Goal: Task Accomplishment & Management: Complete application form

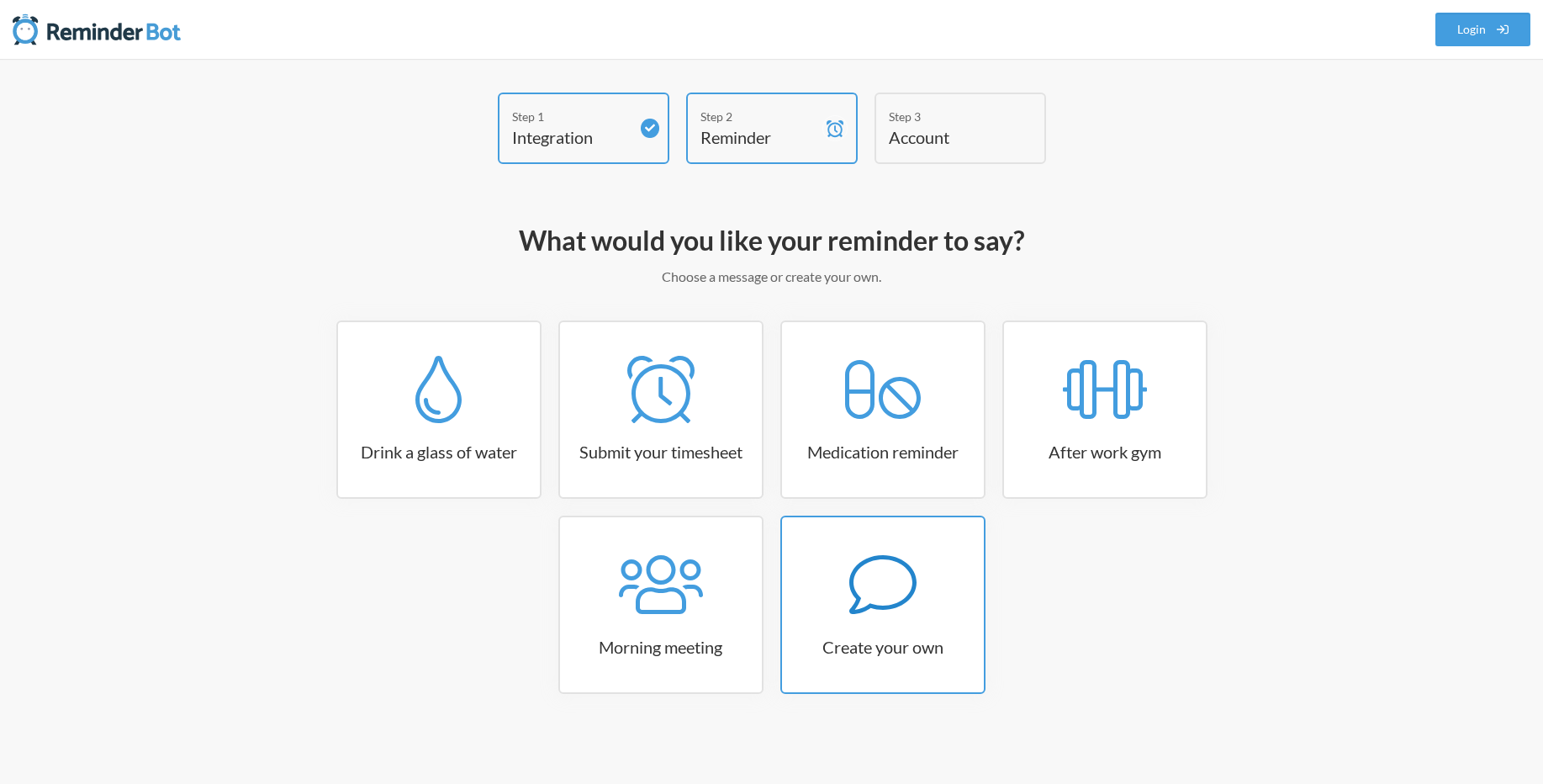
click at [865, 586] on icon at bounding box center [883, 584] width 67 height 67
select select "09:30:00"
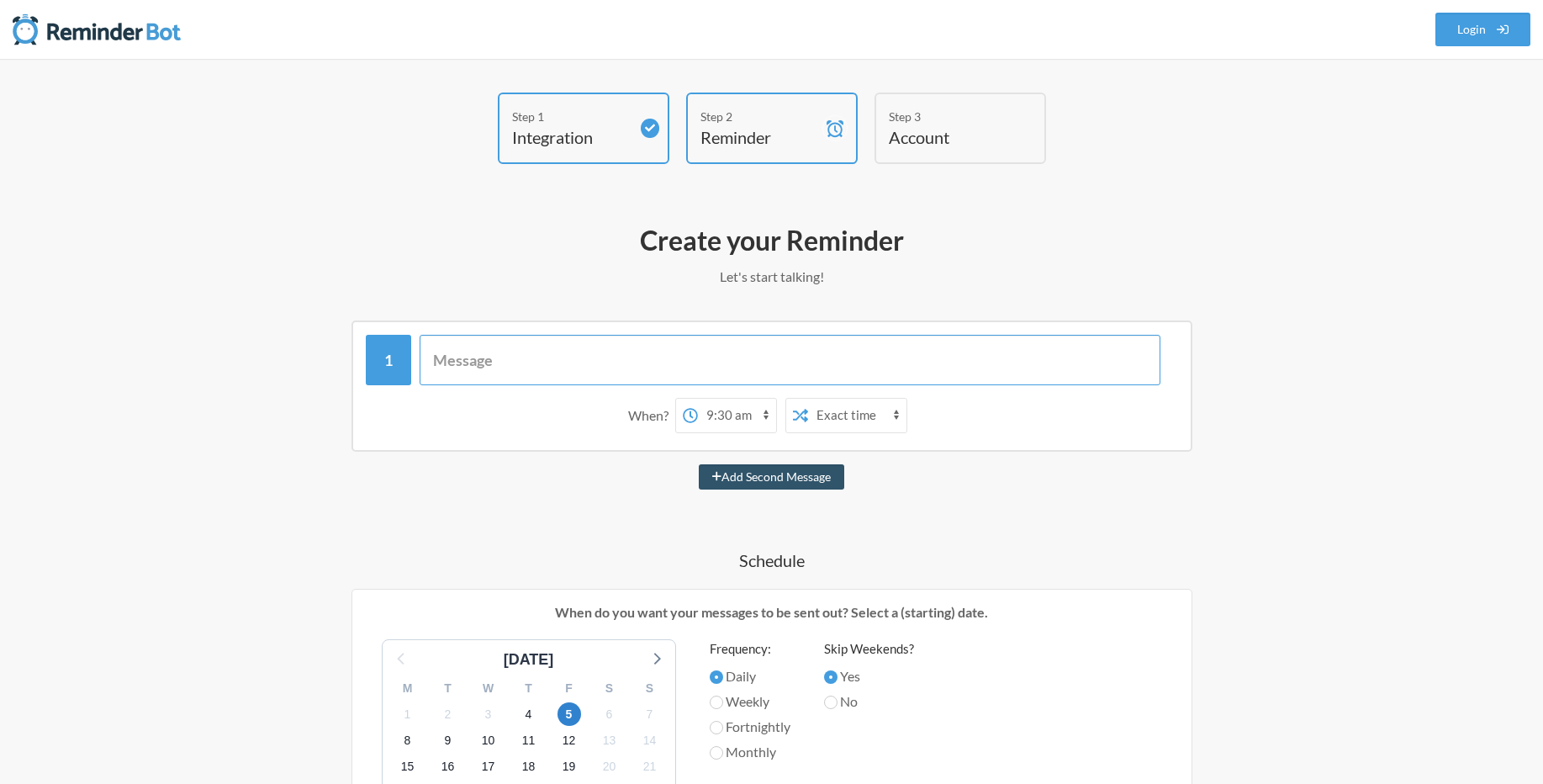
click at [597, 373] on input "text" at bounding box center [790, 360] width 741 height 51
type input "Clock"
select select "D09DFN1CH7C"
type input "Clock Out"
select select "19:30:00"
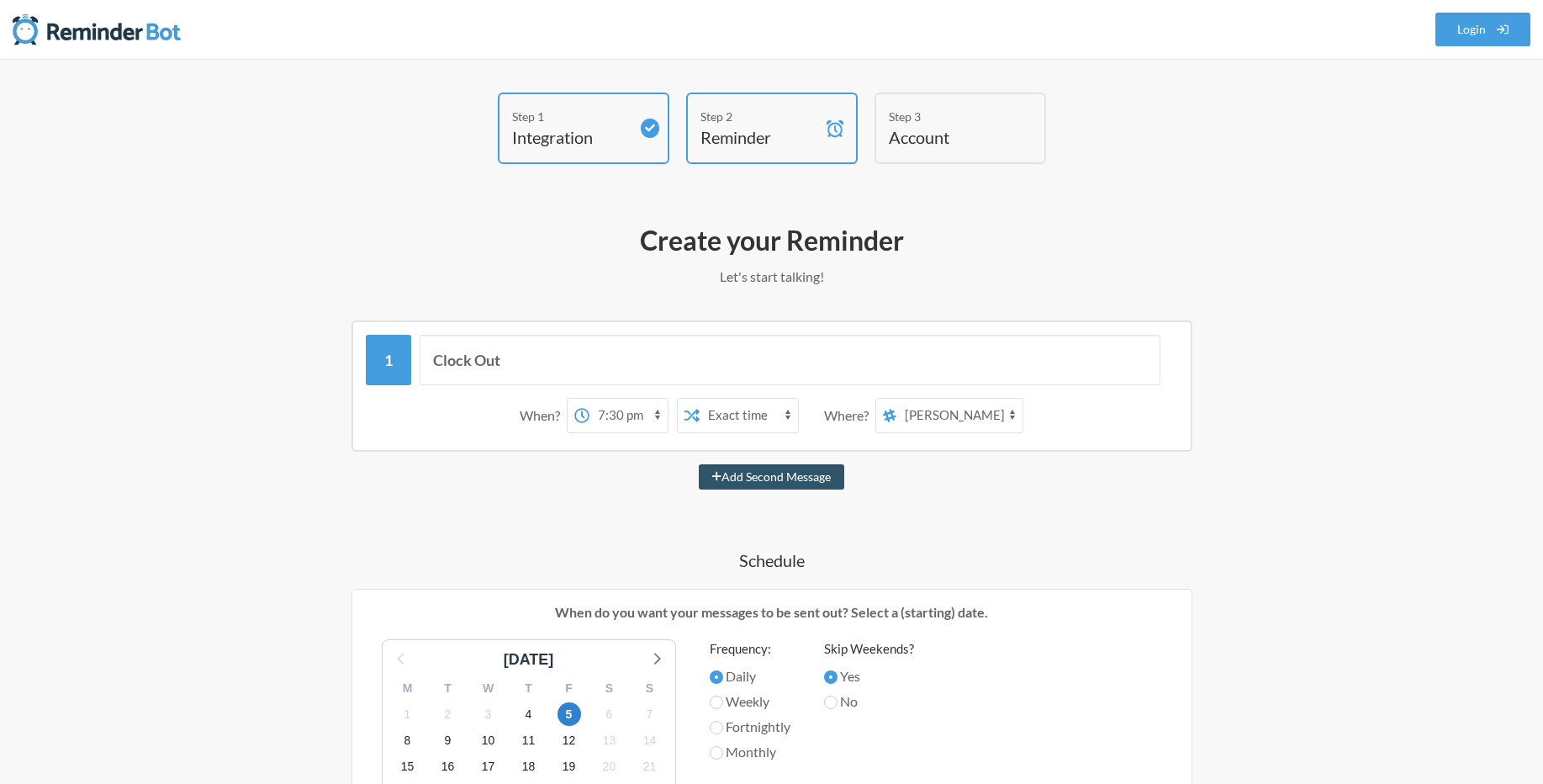
click at [590, 398] on select "12:00 am 12:15 am 12:30 am 12:45 am 1:00 am 1:15 am 1:30 am 1:45 am 2:00 am 2:1…" at bounding box center [629, 415] width 78 height 34
drag, startPoint x: 617, startPoint y: 416, endPoint x: 624, endPoint y: 446, distance: 30.8
click at [624, 446] on div "Clock Out When? 12:00 am 12:15 am 12:30 am 12:45 am 1:00 am 1:15 am 1:30 am 1:4…" at bounding box center [772, 386] width 841 height 132
drag, startPoint x: 739, startPoint y: 420, endPoint x: 568, endPoint y: 483, distance: 182.2
click at [568, 483] on div "Clock Out When? 12:00 am 12:15 am 12:30 am 12:45 am 1:00 am 1:15 am 1:30 am 1:4…" at bounding box center [772, 758] width 976 height 876
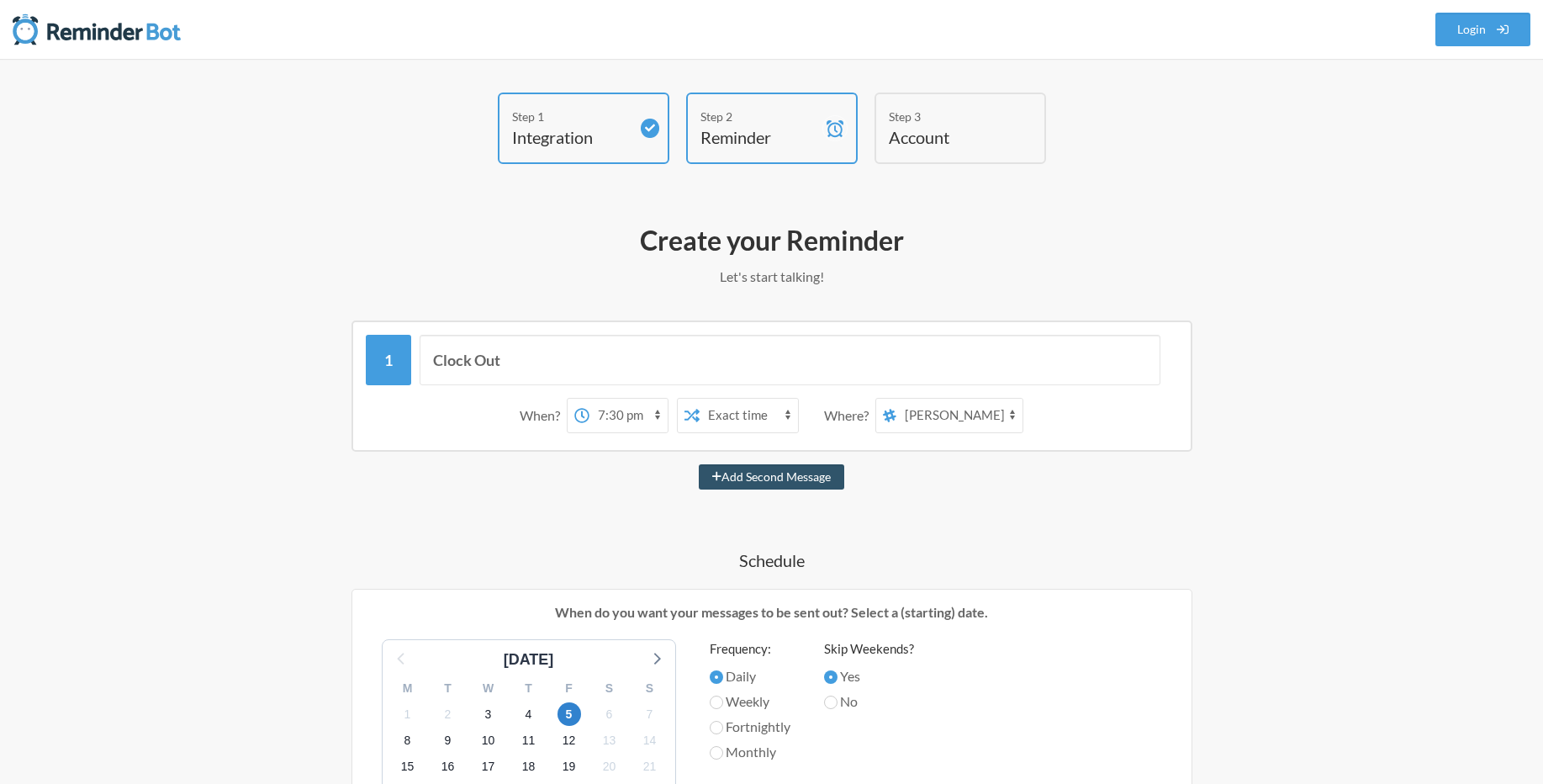
drag, startPoint x: 973, startPoint y: 418, endPoint x: 1017, endPoint y: 410, distance: 44.7
click at [1017, 410] on select "random general functional-requirement dashbaord-changes lex-poc [PERSON_NAME] […" at bounding box center [959, 415] width 126 height 34
drag, startPoint x: 935, startPoint y: 412, endPoint x: 950, endPoint y: 503, distance: 92.2
click at [950, 503] on div "Clock Out When? 12:00 am 12:15 am 12:30 am 12:45 am 1:00 am 1:15 am 1:30 am 1:4…" at bounding box center [772, 758] width 976 height 876
click at [850, 413] on div "Where?" at bounding box center [850, 415] width 52 height 35
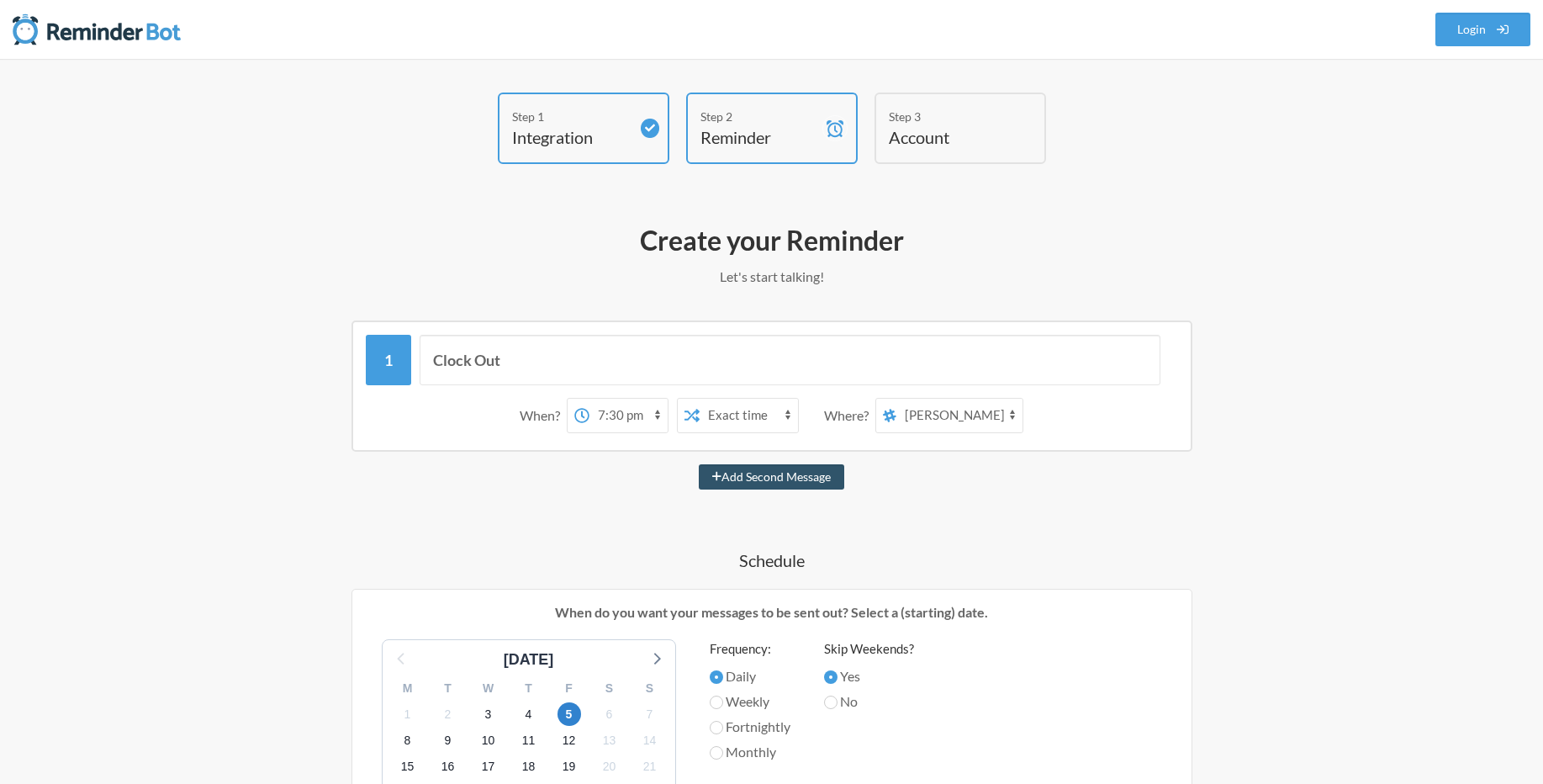
drag, startPoint x: 919, startPoint y: 411, endPoint x: 1035, endPoint y: 534, distance: 169.1
click at [1035, 534] on div "Clock Out When? 12:00 am 12:15 am 12:30 am 12:45 am 1:00 am 1:15 am 1:30 am 1:4…" at bounding box center [772, 758] width 976 height 876
click at [941, 418] on select "random general functional-requirement dashbaord-changes lex-poc [PERSON_NAME] […" at bounding box center [959, 415] width 126 height 34
drag, startPoint x: 987, startPoint y: 418, endPoint x: 967, endPoint y: 419, distance: 20.0
click at [967, 419] on select "random general functional-requirement dashbaord-changes lex-poc [PERSON_NAME] […" at bounding box center [959, 415] width 126 height 34
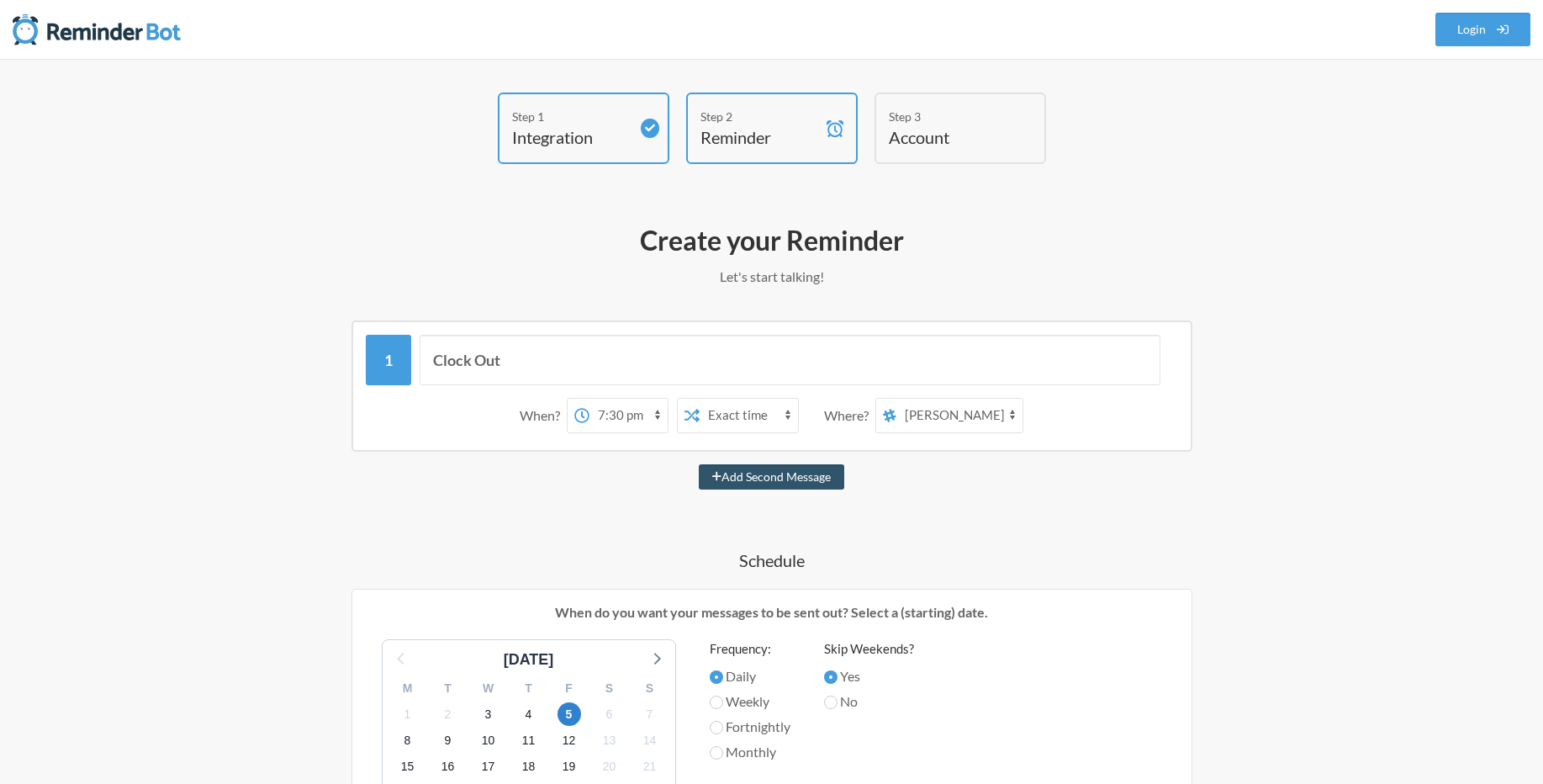
select select "D09DFN11VQS"
click at [898, 398] on select "random general functional-requirement dashbaord-changes lex-poc [PERSON_NAME] […" at bounding box center [959, 415] width 126 height 34
drag, startPoint x: 1014, startPoint y: 407, endPoint x: 1202, endPoint y: 211, distance: 271.6
click at [1202, 211] on div "Step 1 Integration Step 2 Reminder Step 3 Account What would you like your remi…" at bounding box center [772, 678] width 1009 height 1171
drag, startPoint x: 936, startPoint y: 413, endPoint x: 948, endPoint y: 467, distance: 55.3
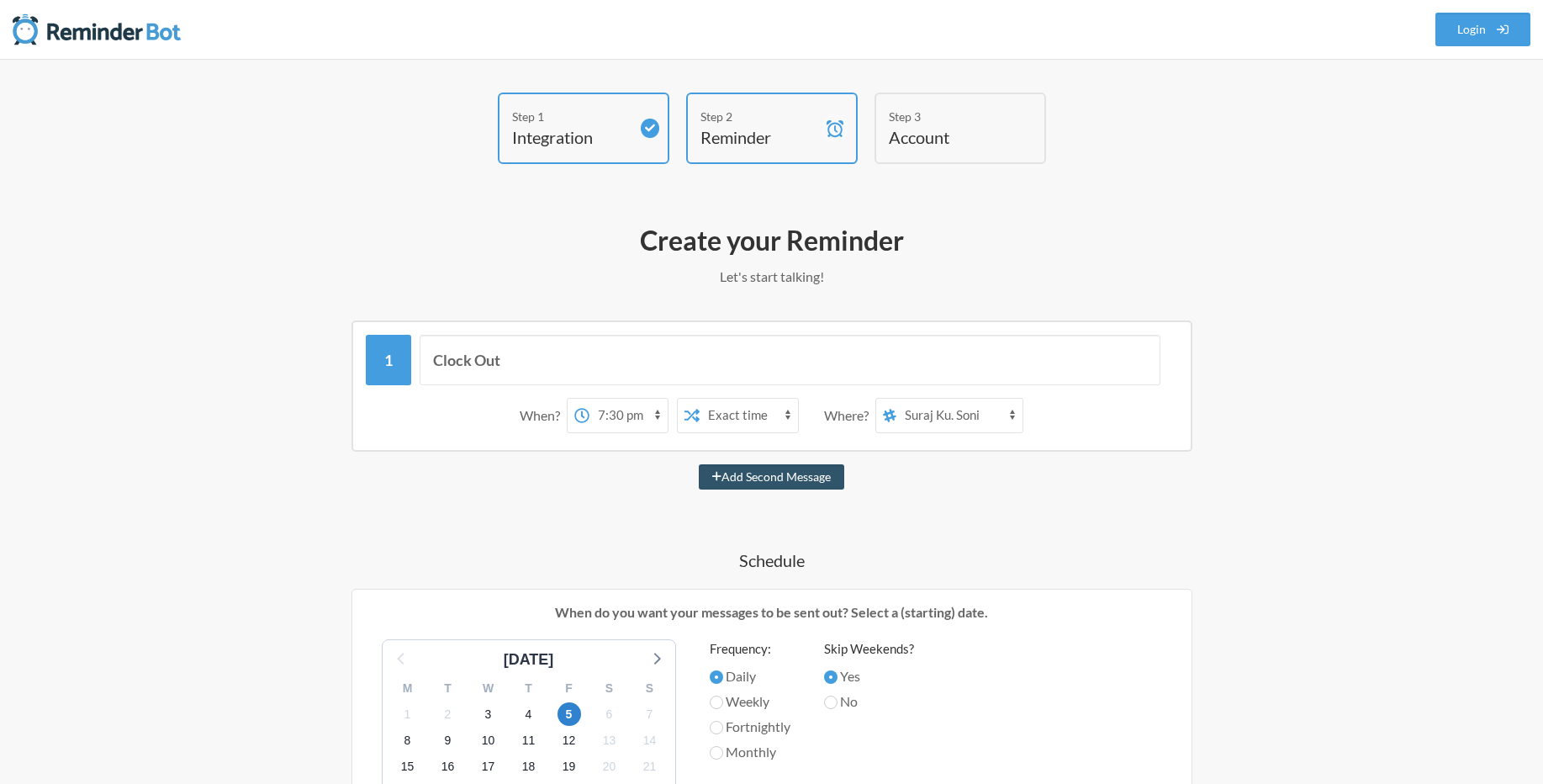
click at [948, 467] on div "Clock Out When? 12:00 am 12:15 am 12:30 am 12:45 am 1:00 am 1:15 am 1:30 am 1:4…" at bounding box center [772, 758] width 976 height 876
click at [820, 482] on button "Add Second Message" at bounding box center [772, 477] width 145 height 25
select select "20:30:00"
select select "D09DFN1CH7C"
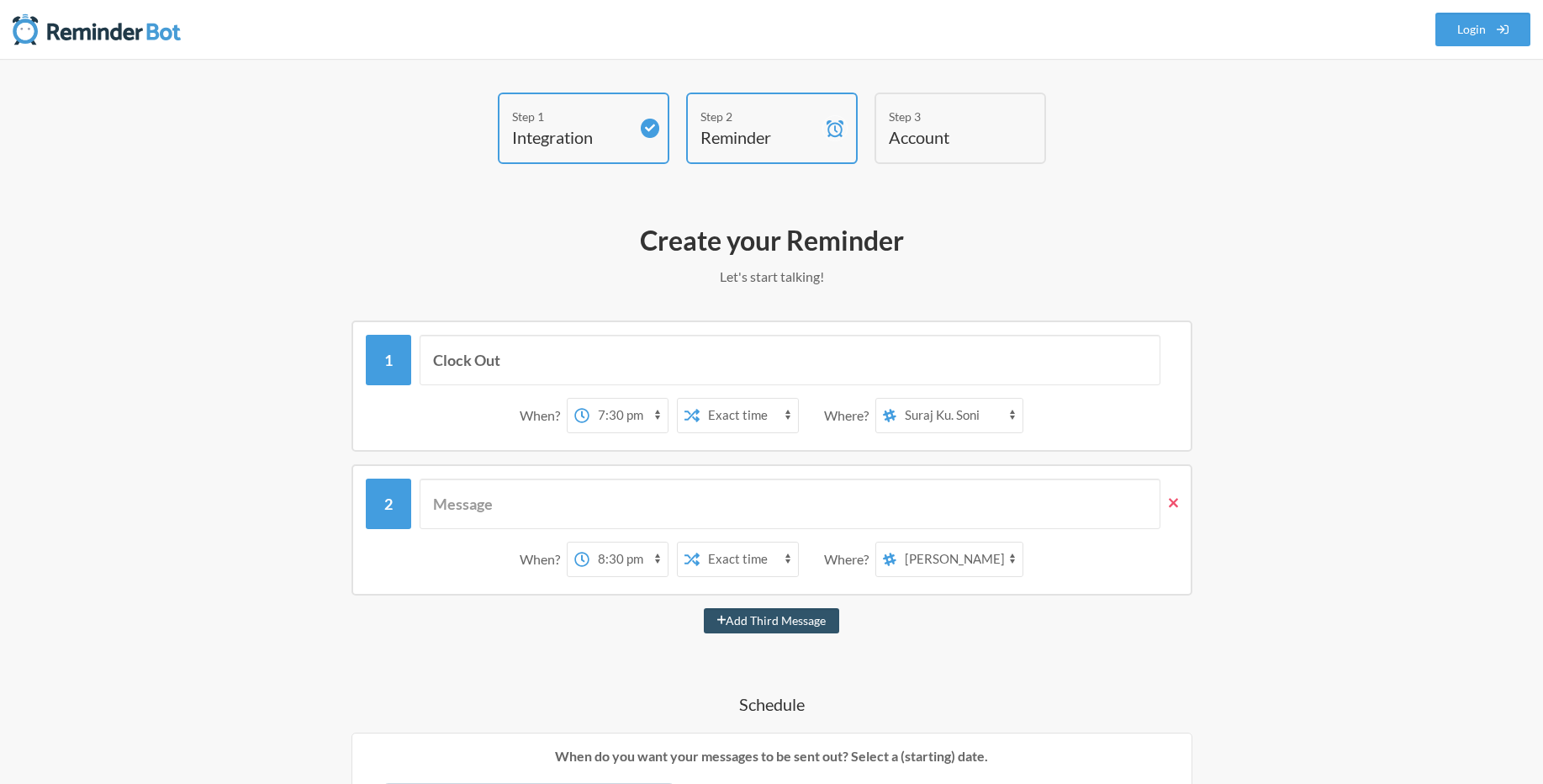
click at [1175, 498] on icon at bounding box center [1174, 503] width 9 height 15
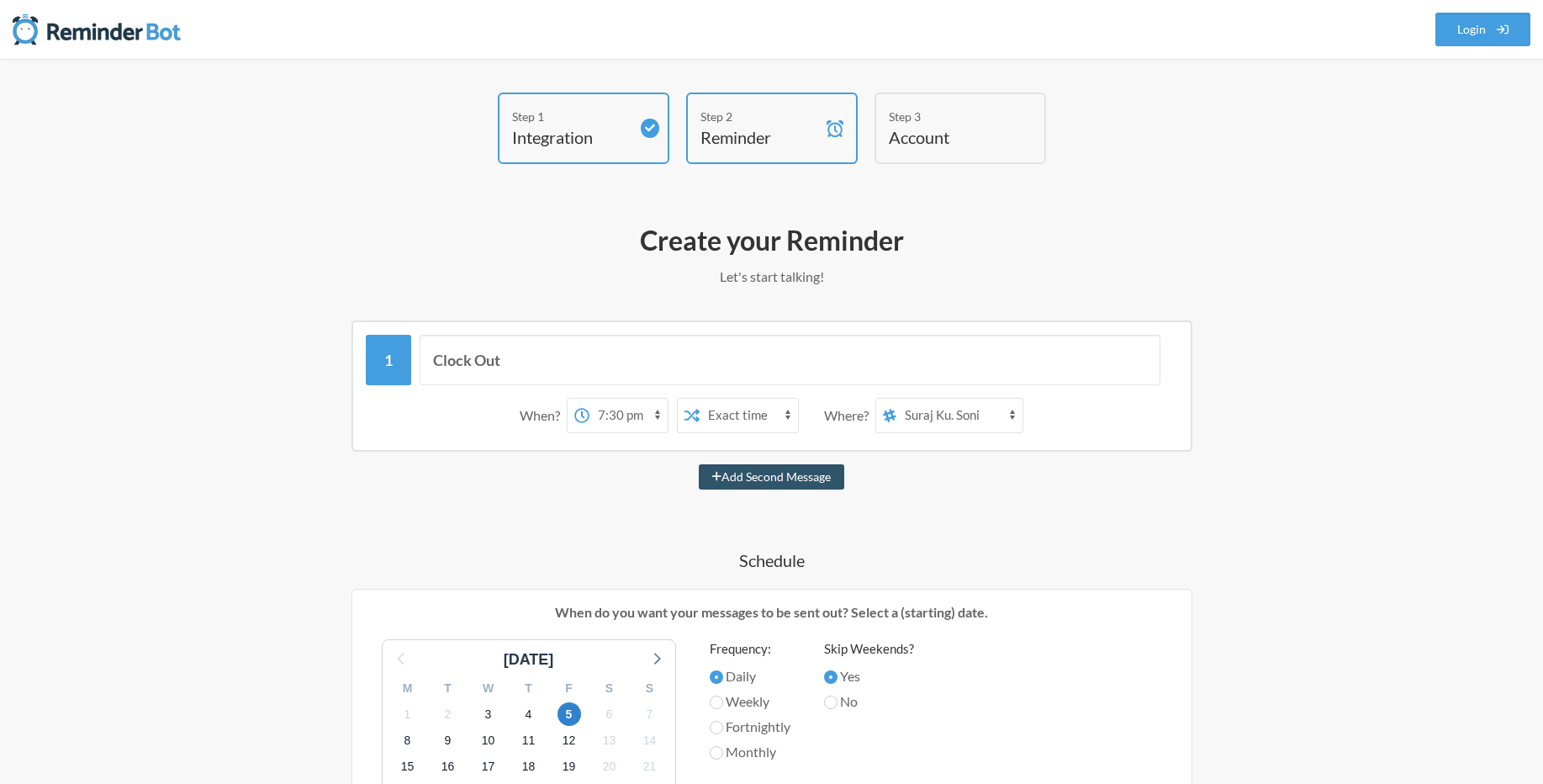
drag, startPoint x: 788, startPoint y: 412, endPoint x: 807, endPoint y: 367, distance: 48.8
click at [807, 367] on div "Clock Out When? 12:00 am 12:15 am 12:30 am 12:45 am 1:00 am 1:15 am 1:30 am 1:4…" at bounding box center [772, 388] width 812 height 107
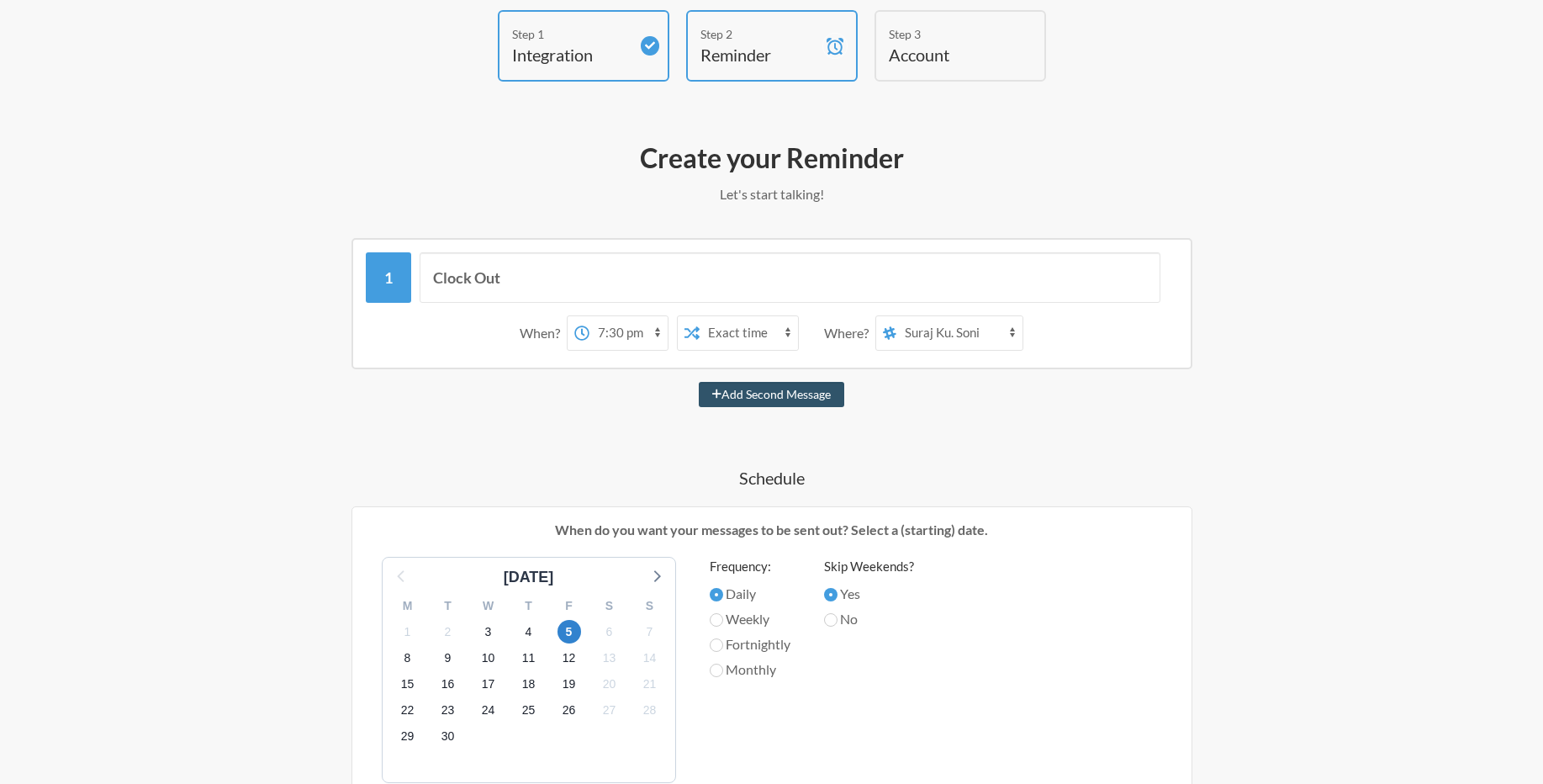
scroll to position [303, 0]
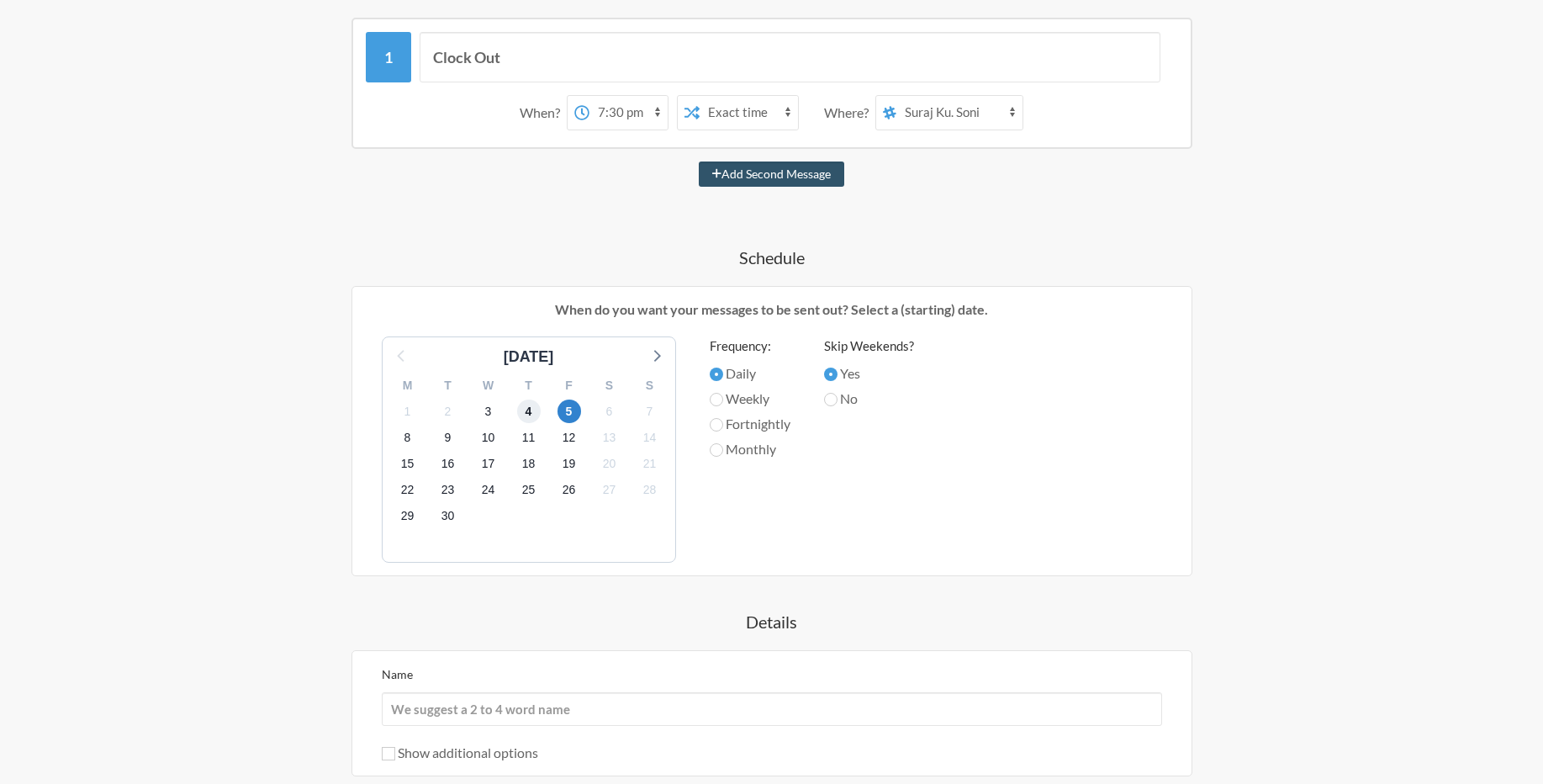
click at [533, 411] on span "4" at bounding box center [529, 411] width 24 height 24
click at [724, 371] on label "Daily" at bounding box center [750, 373] width 81 height 20
click at [723, 371] on input "Daily" at bounding box center [716, 374] width 14 height 14
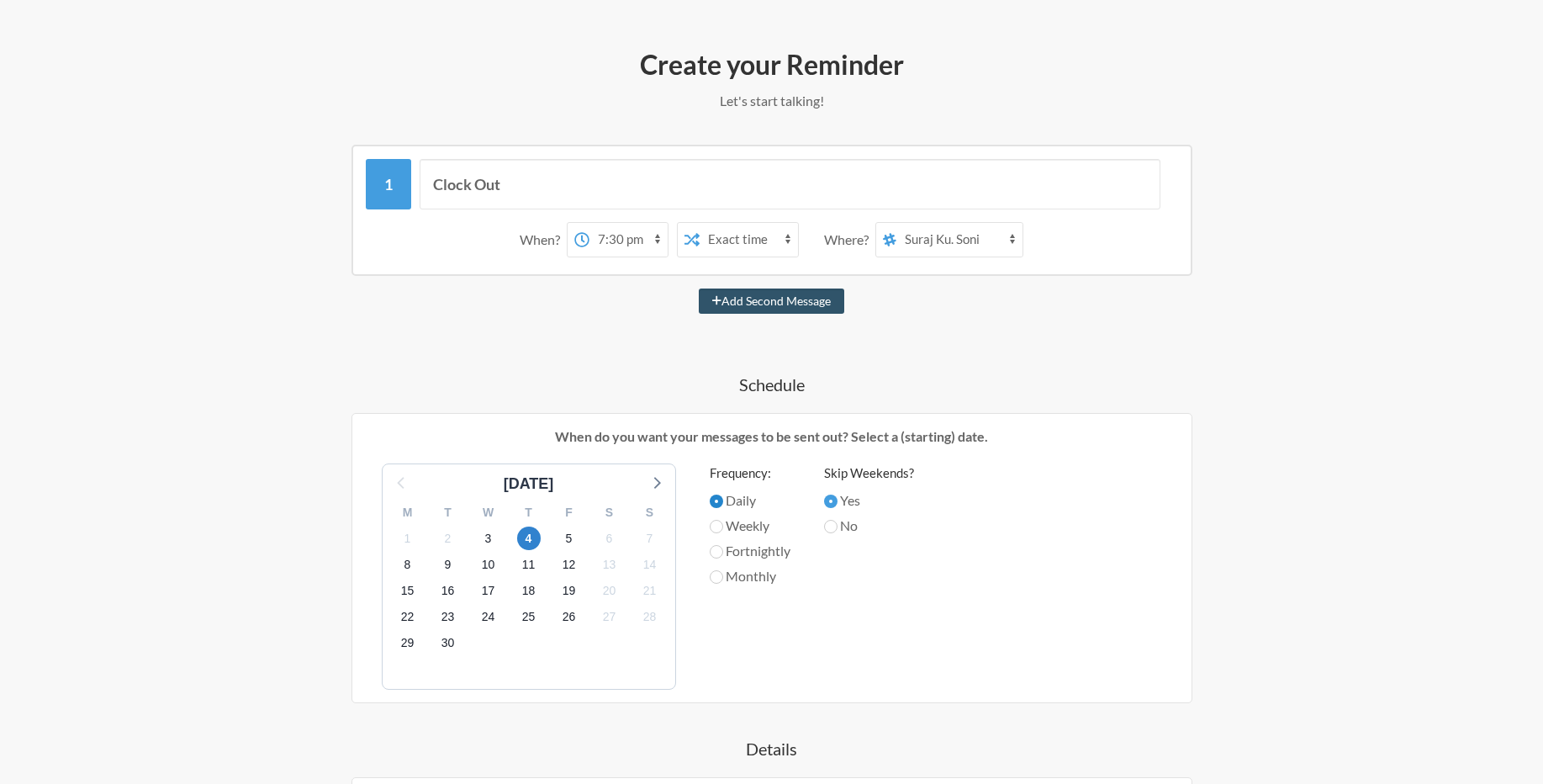
scroll to position [0, 0]
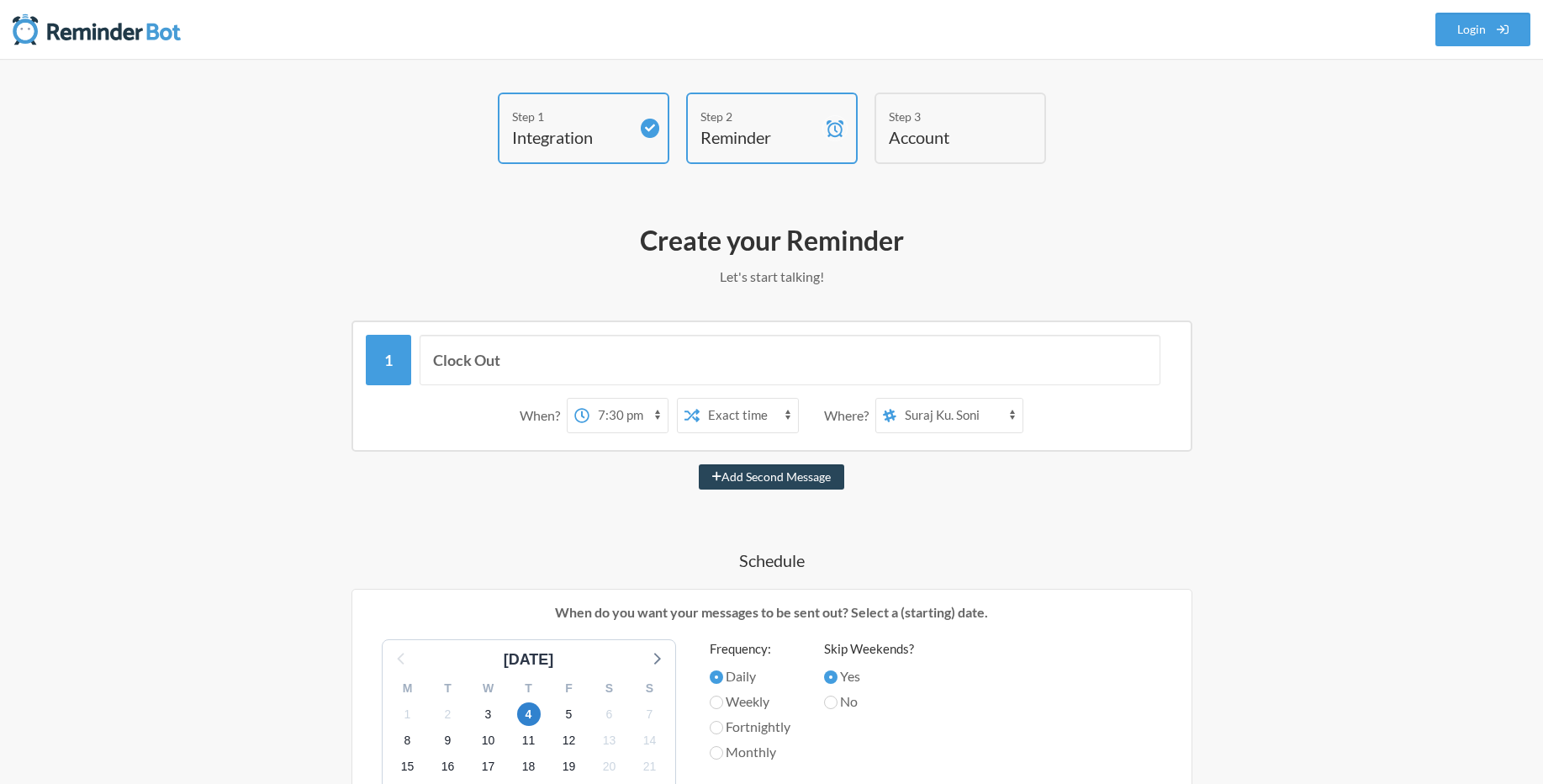
click at [801, 473] on button "Add Second Message" at bounding box center [772, 477] width 145 height 25
select select "20:30:00"
select select "D09DFN1CH7C"
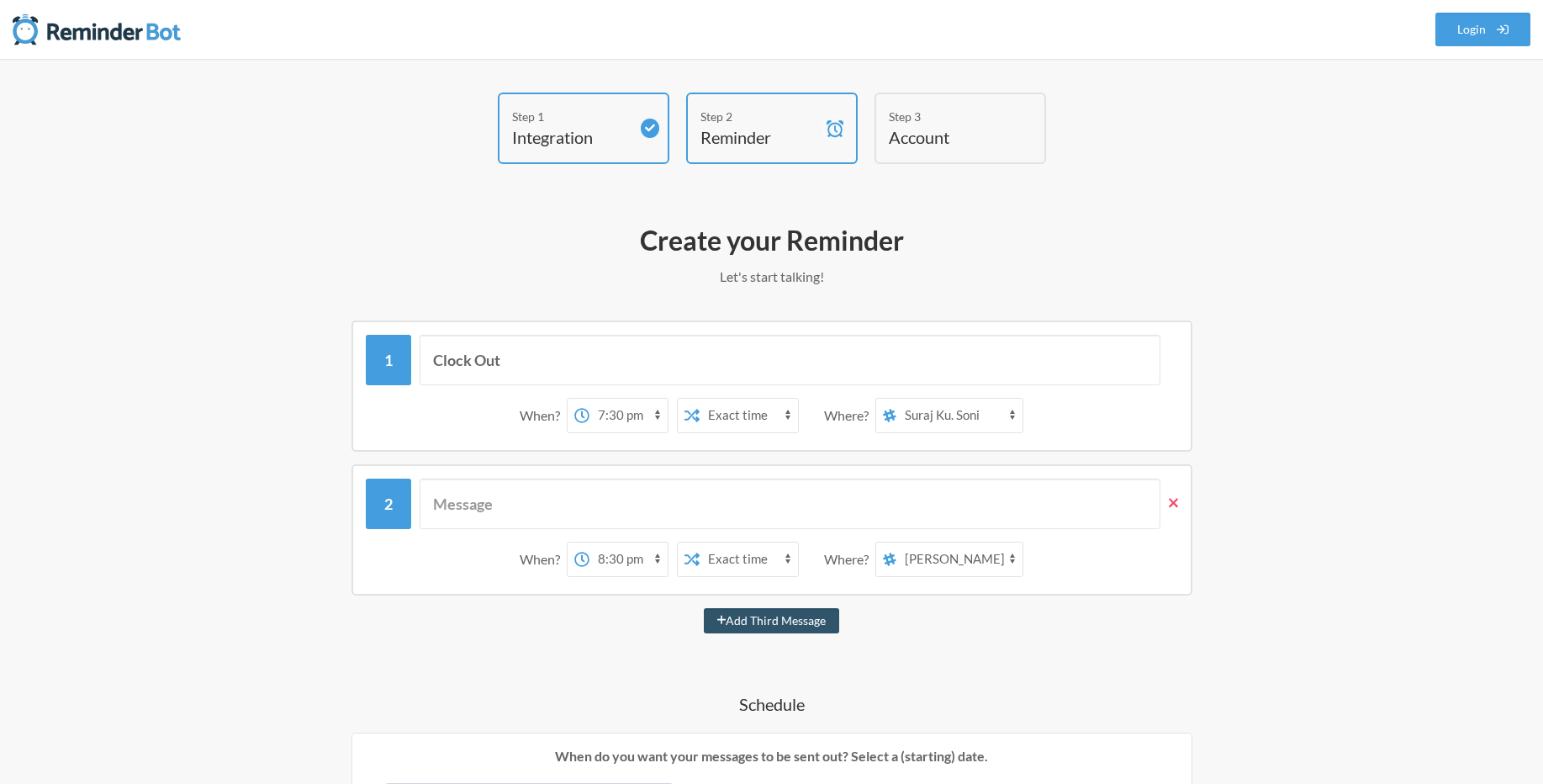
click at [1174, 505] on icon at bounding box center [1174, 503] width 9 height 15
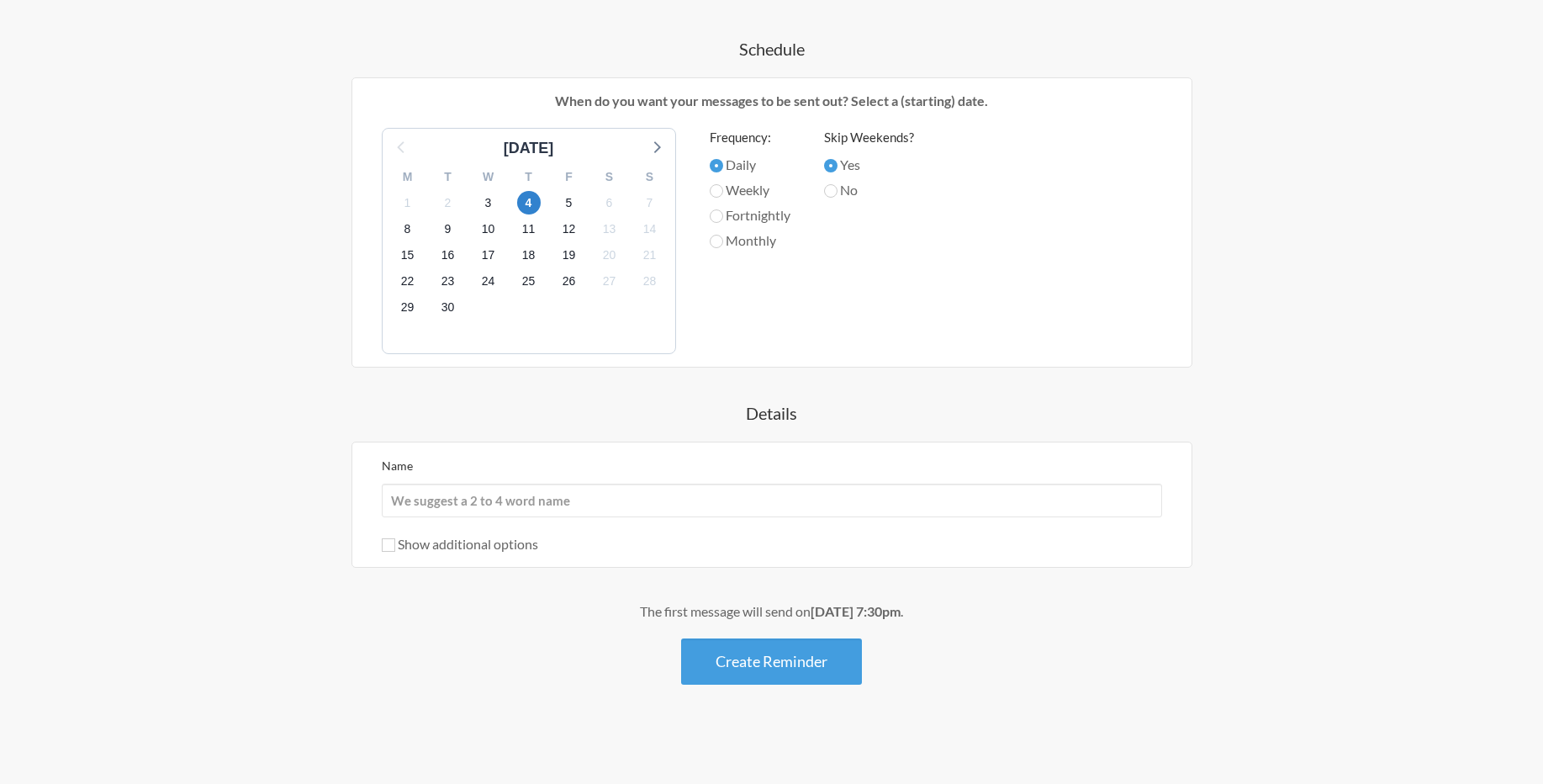
scroll to position [513, 0]
click at [596, 510] on input "Name" at bounding box center [772, 498] width 781 height 34
type input "[PERSON_NAME]"
click at [384, 547] on input "Show additional options" at bounding box center [388, 543] width 14 height 14
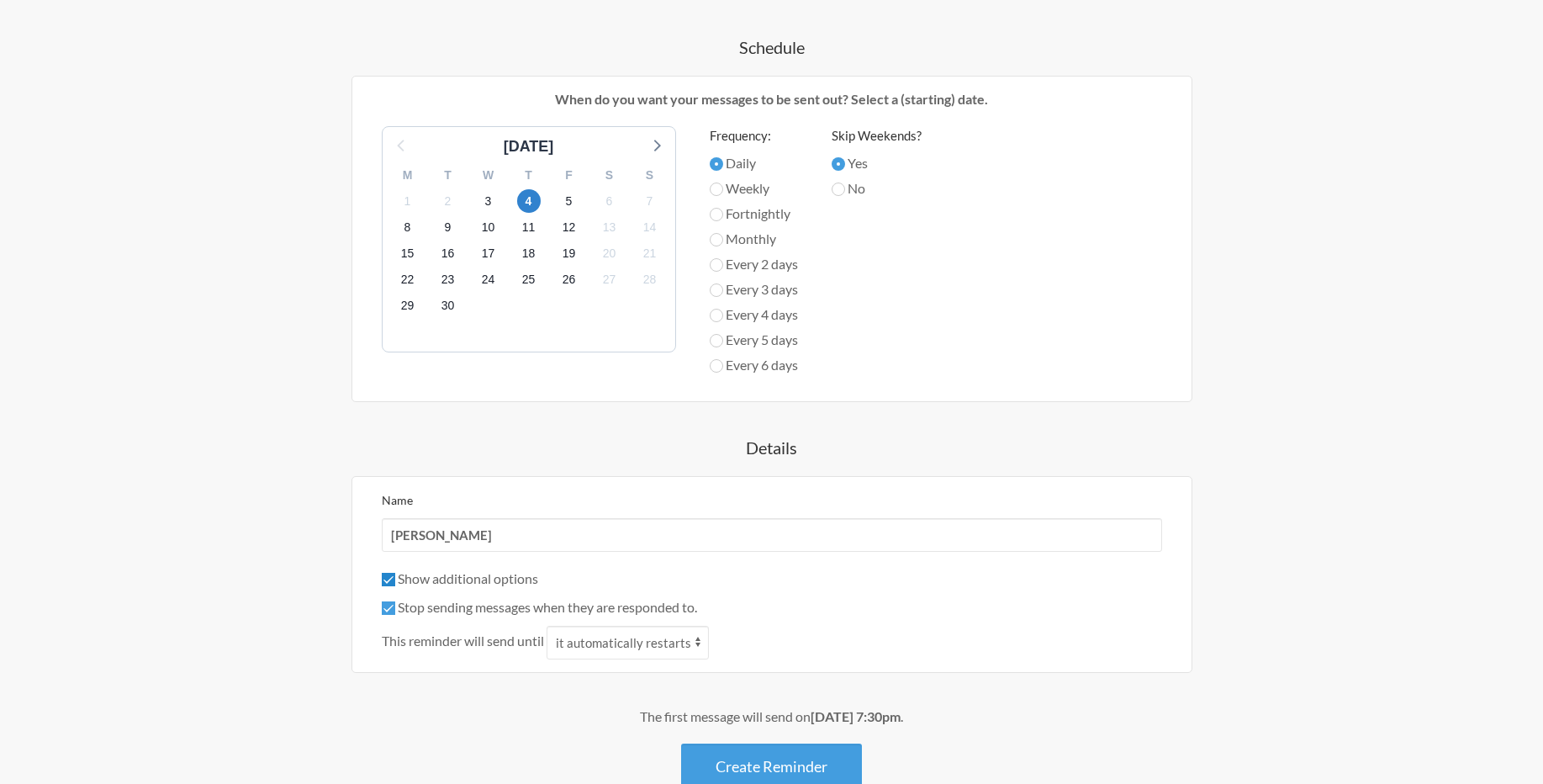
click at [387, 579] on input "Show additional options" at bounding box center [388, 579] width 14 height 14
checkbox input "false"
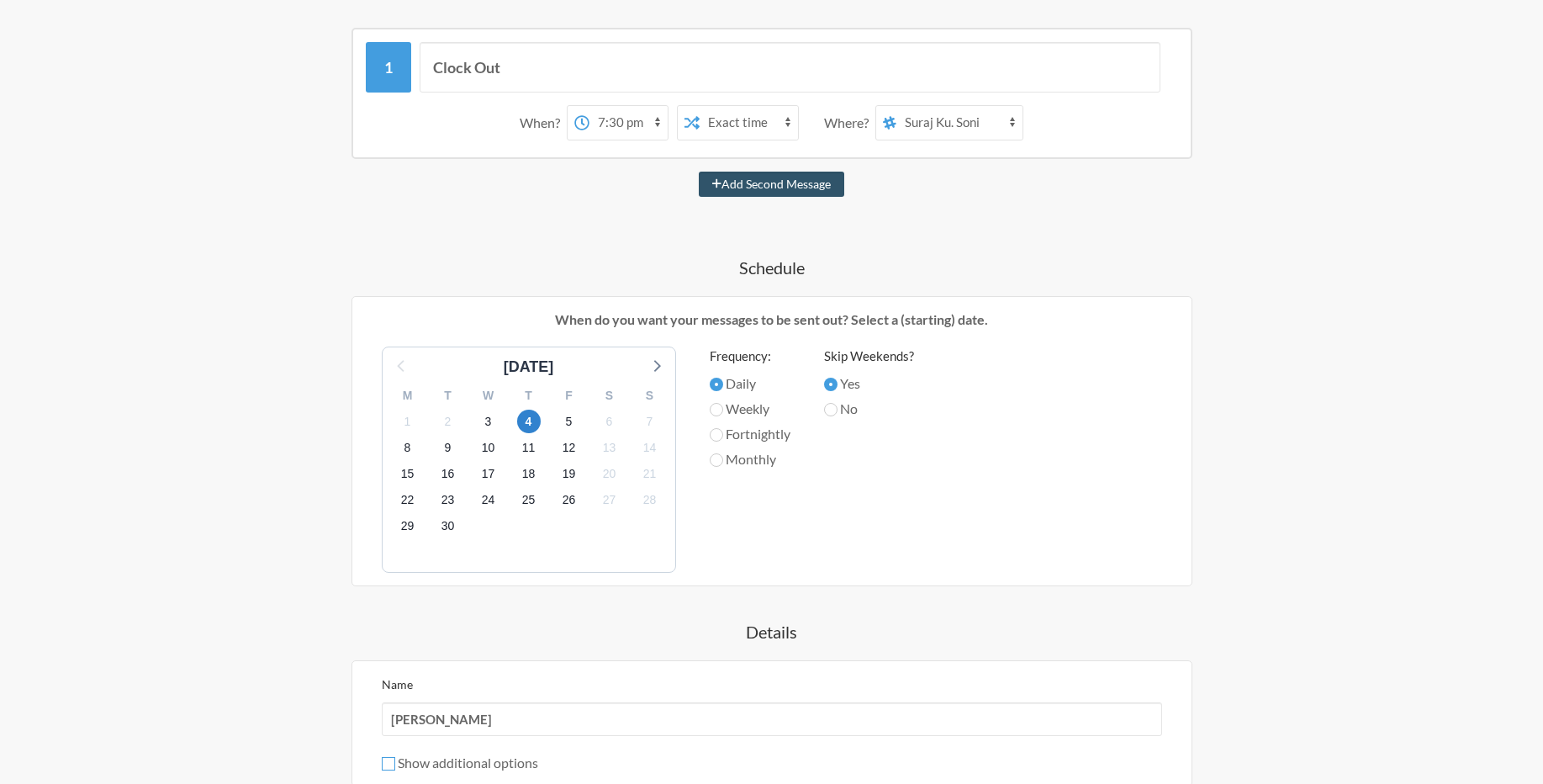
scroll to position [412, 0]
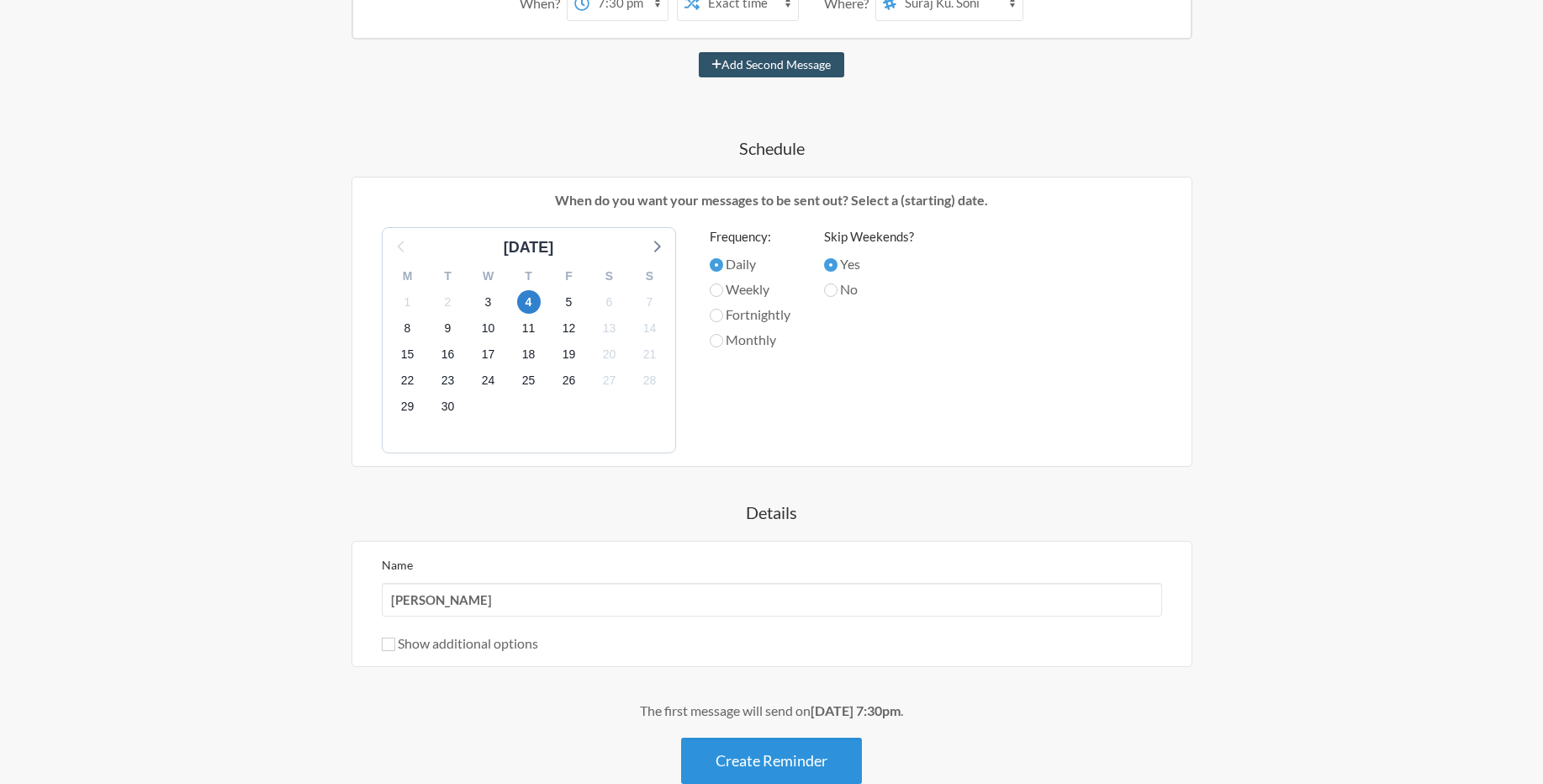
click at [763, 768] on button "Create Reminder" at bounding box center [772, 760] width 181 height 46
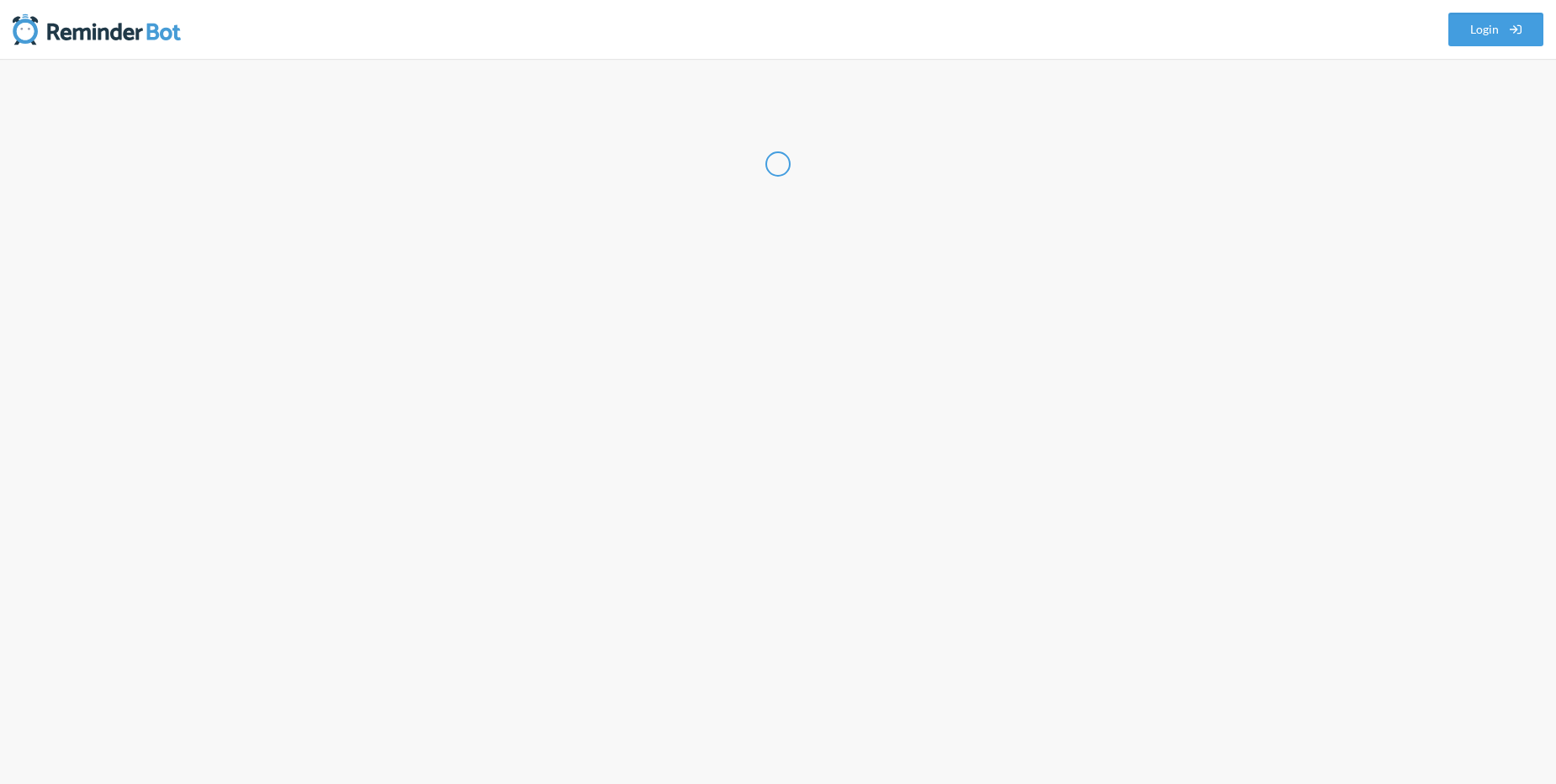
select select "IN"
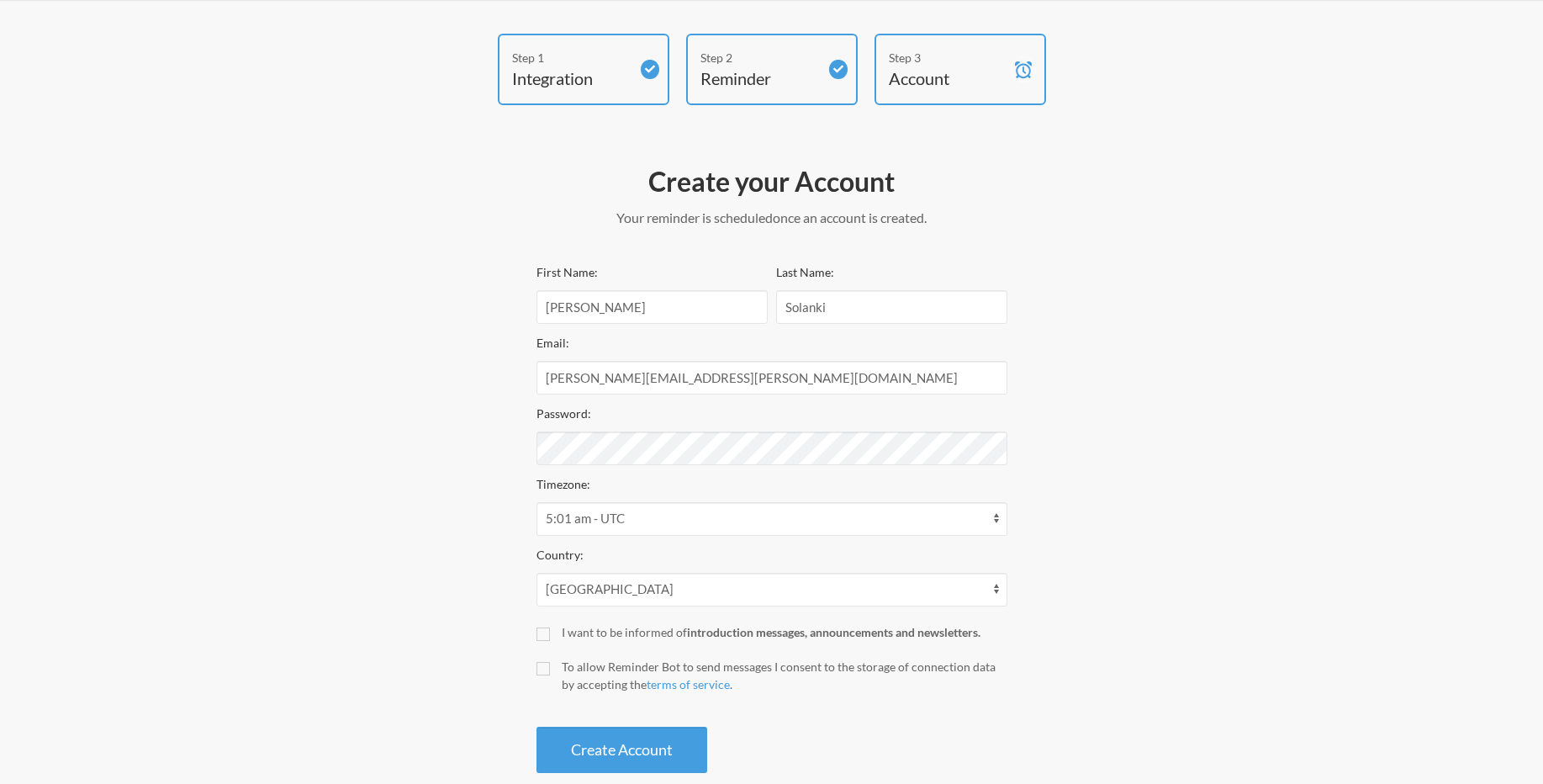
scroll to position [90, 0]
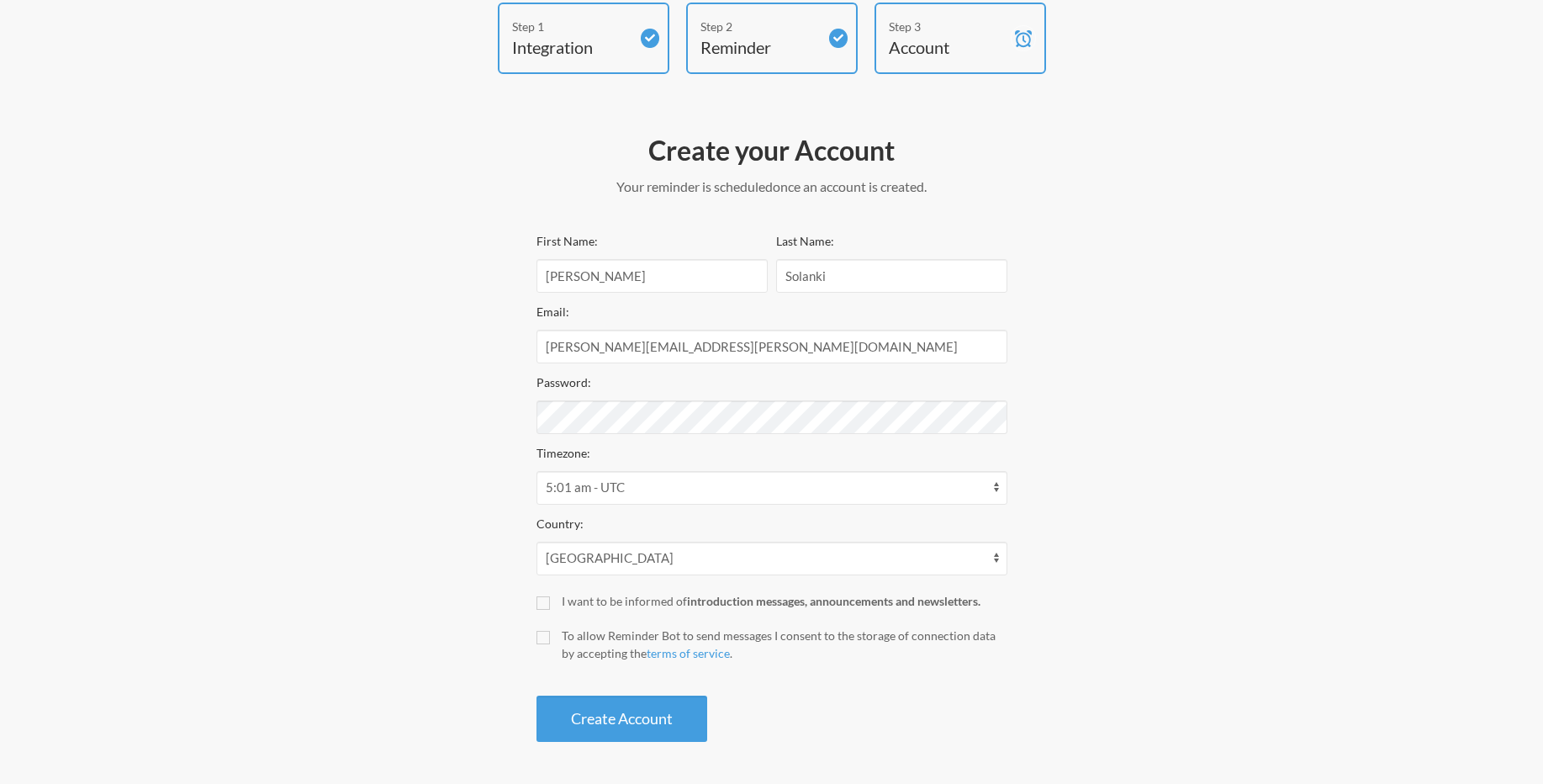
select select "19:30:00"
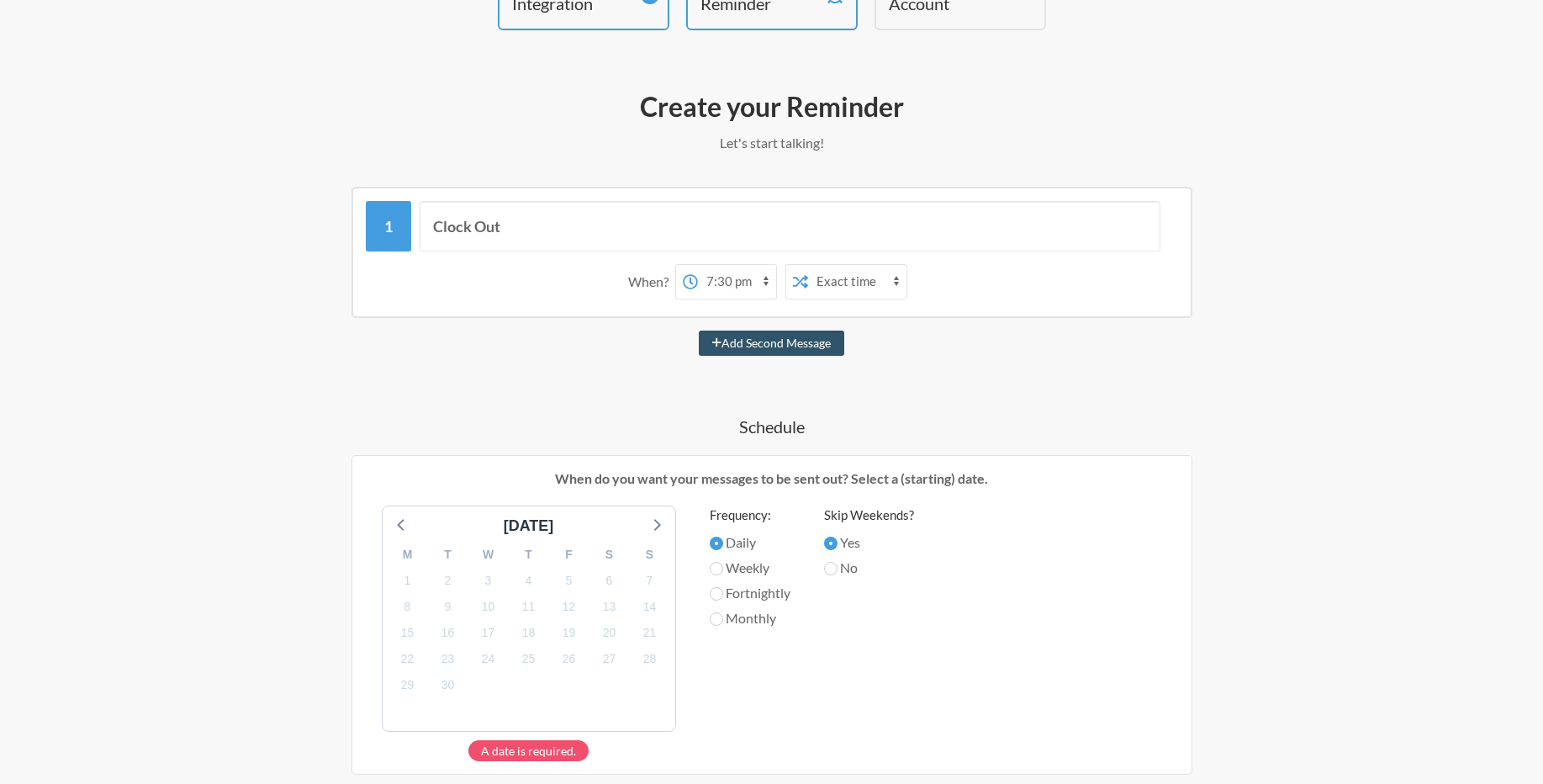
scroll to position [303, 0]
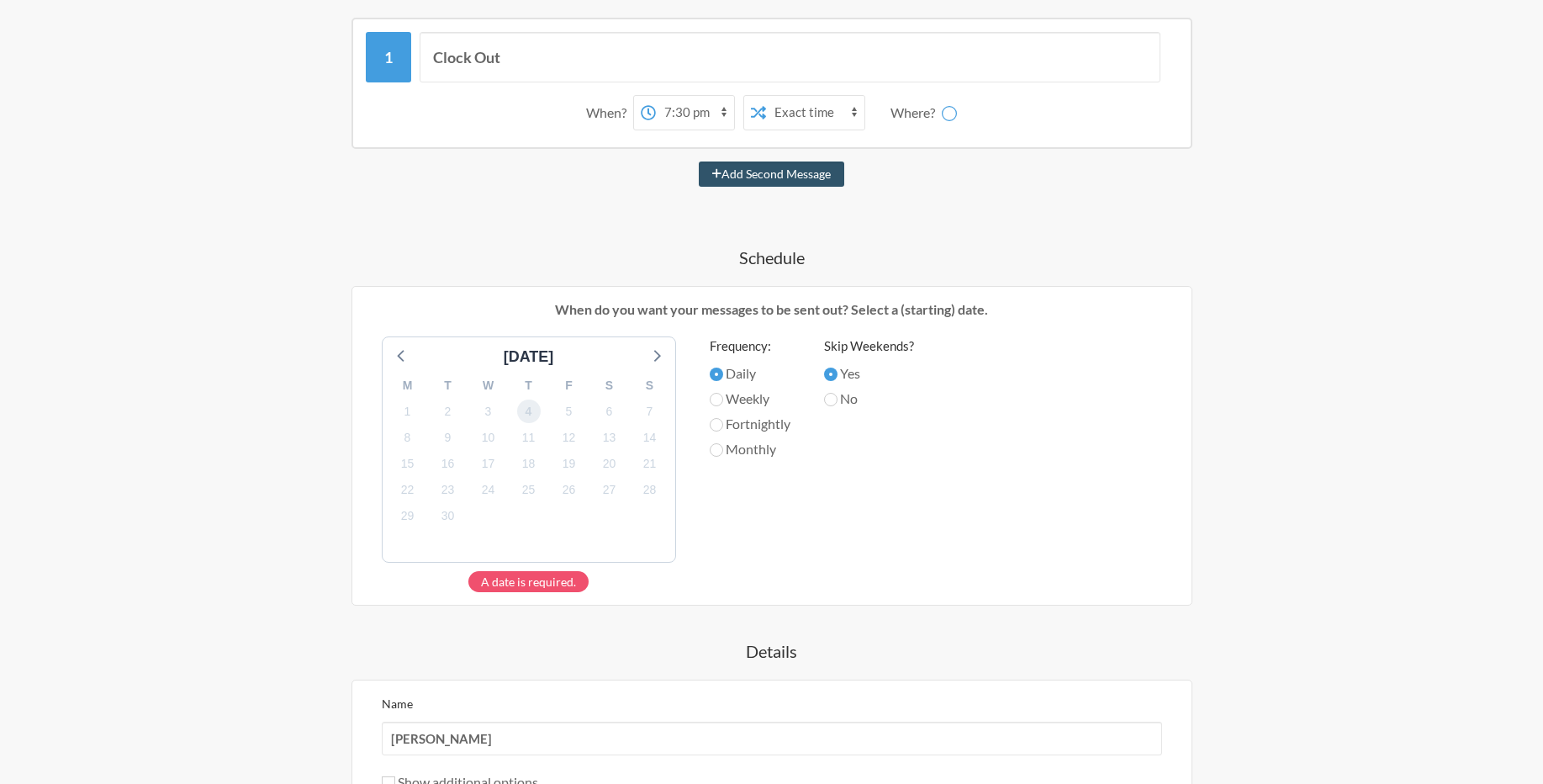
click at [527, 418] on span "4" at bounding box center [529, 411] width 24 height 24
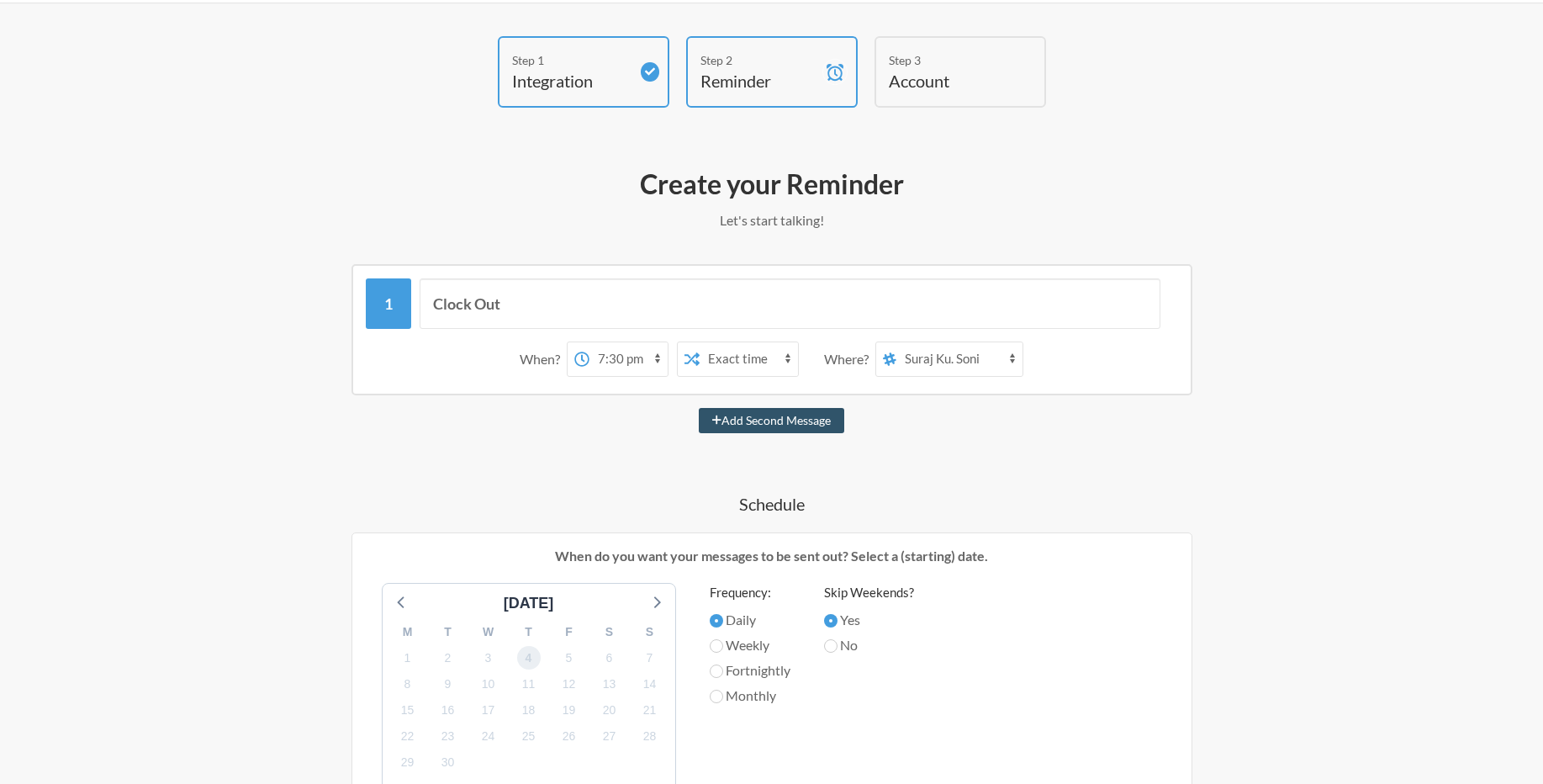
scroll to position [0, 0]
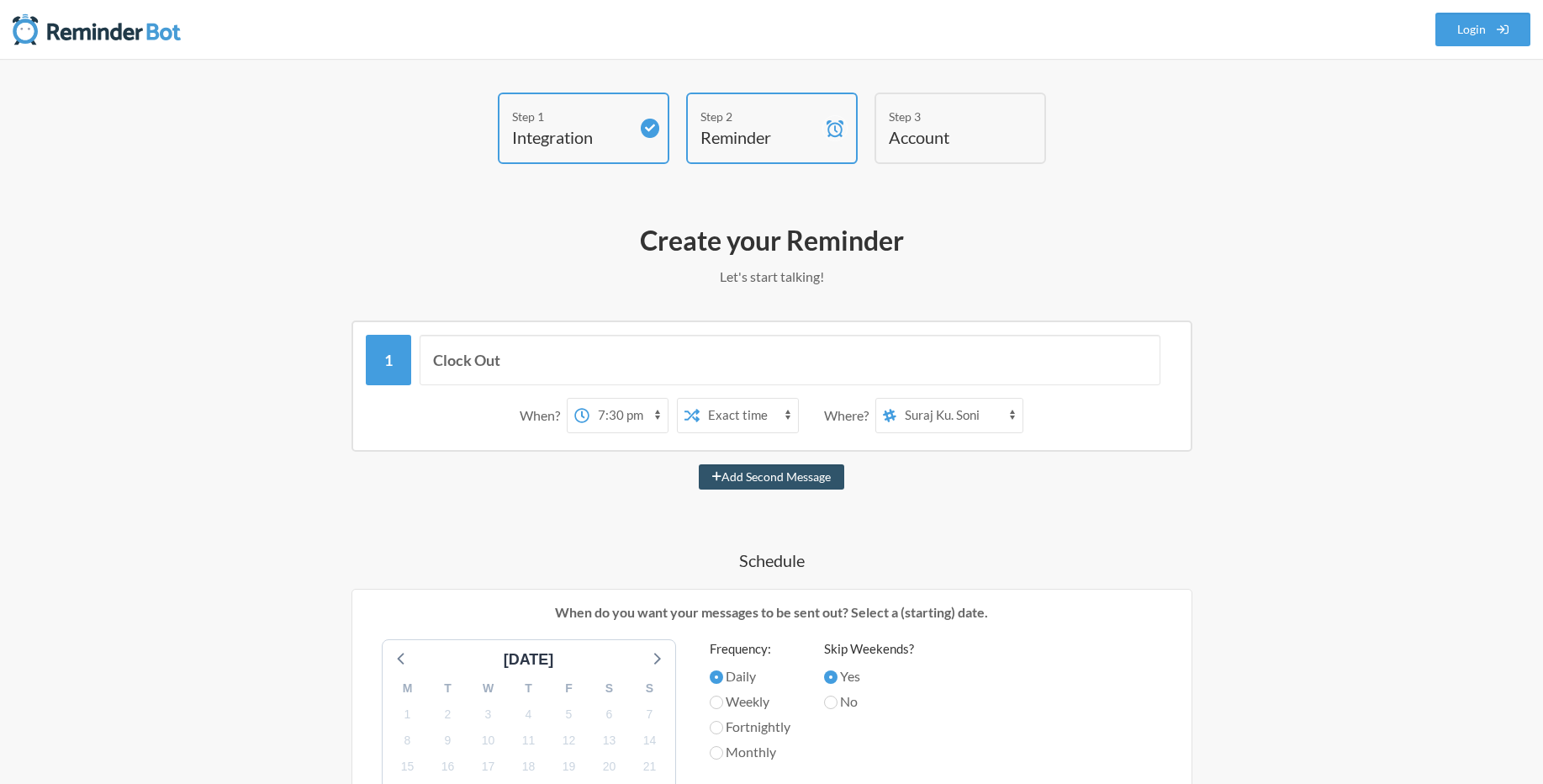
click at [918, 413] on select "random general functional-requirement dashbaord-changes lex-poc [PERSON_NAME] […" at bounding box center [959, 415] width 126 height 34
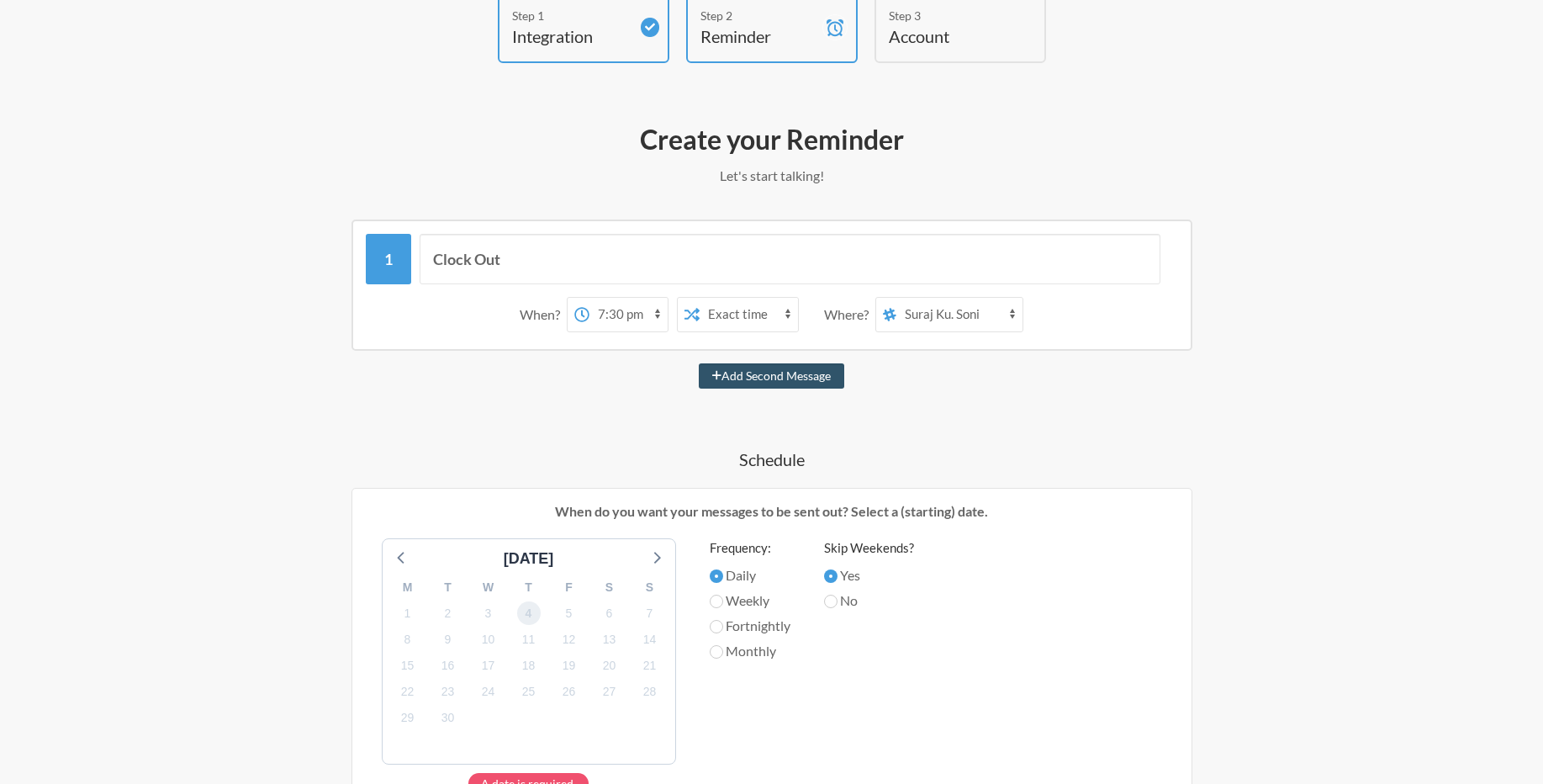
click at [529, 616] on span "4" at bounding box center [529, 613] width 24 height 24
drag, startPoint x: 1007, startPoint y: 315, endPoint x: 1165, endPoint y: 261, distance: 167.0
click at [1165, 261] on div "Clock Out When? 12:00 am 12:15 am 12:30 am 12:45 am 1:00 am 1:15 am 1:30 am 1:4…" at bounding box center [772, 288] width 812 height 107
drag, startPoint x: 1012, startPoint y: 309, endPoint x: 913, endPoint y: 319, distance: 99.5
click at [913, 319] on select "random general functional-requirement dashbaord-changes lex-poc [PERSON_NAME] […" at bounding box center [959, 314] width 126 height 34
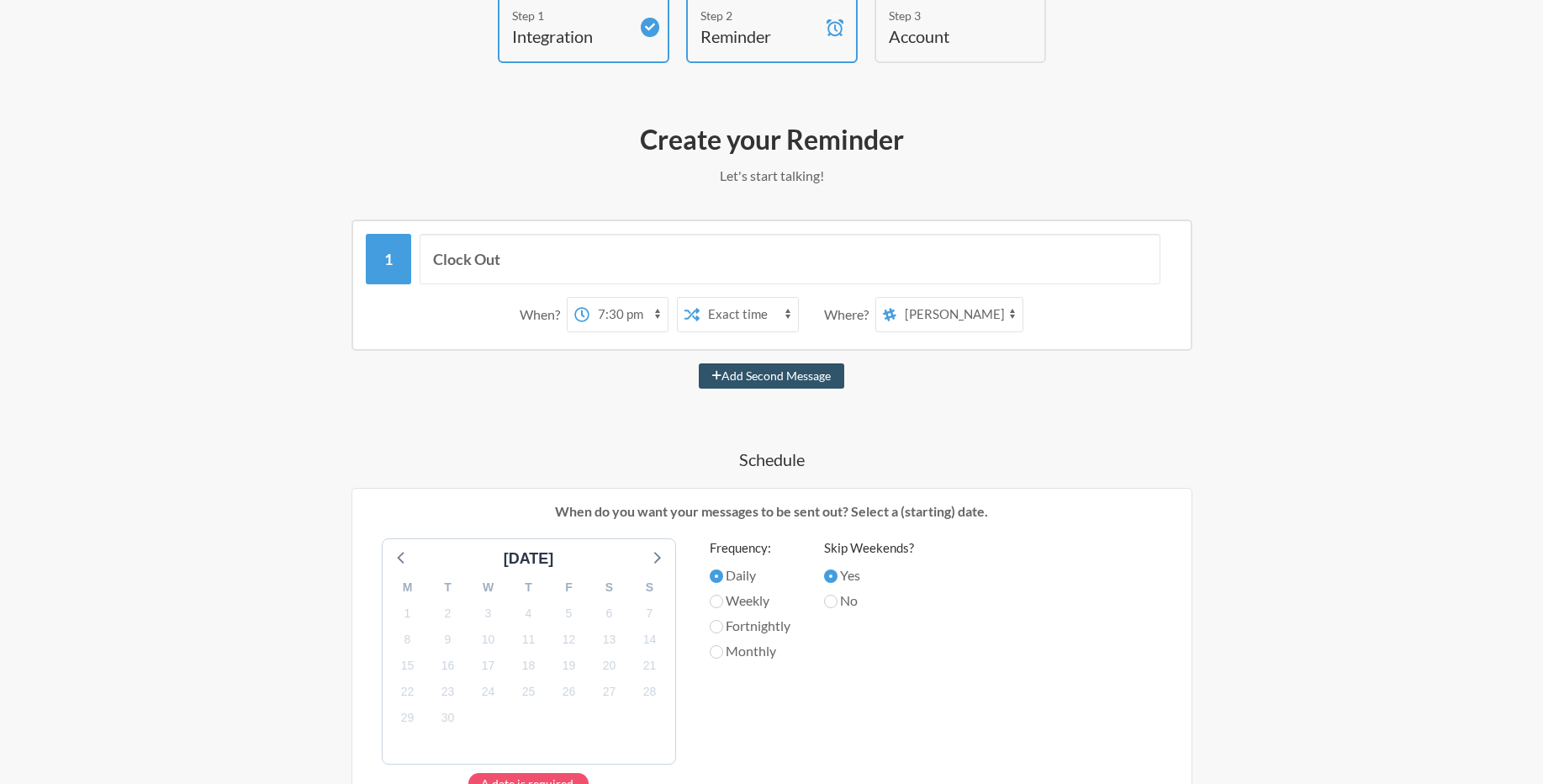
drag, startPoint x: 913, startPoint y: 319, endPoint x: 1168, endPoint y: 250, distance: 264.2
click at [1168, 250] on div "Clock Out When? 12:00 am 12:15 am 12:30 am 12:45 am 1:00 am 1:15 am 1:30 am 1:4…" at bounding box center [772, 288] width 812 height 107
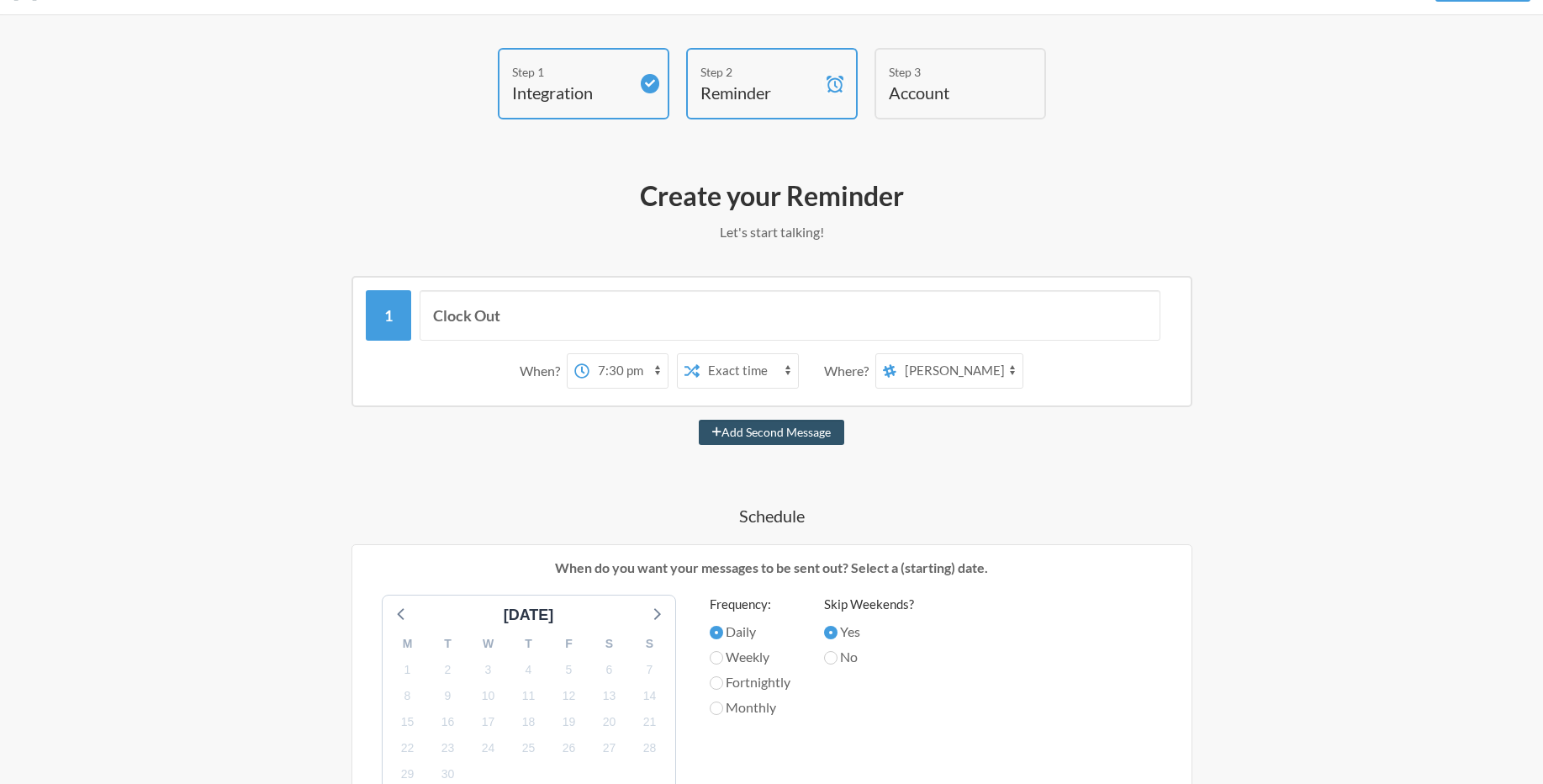
scroll to position [0, 0]
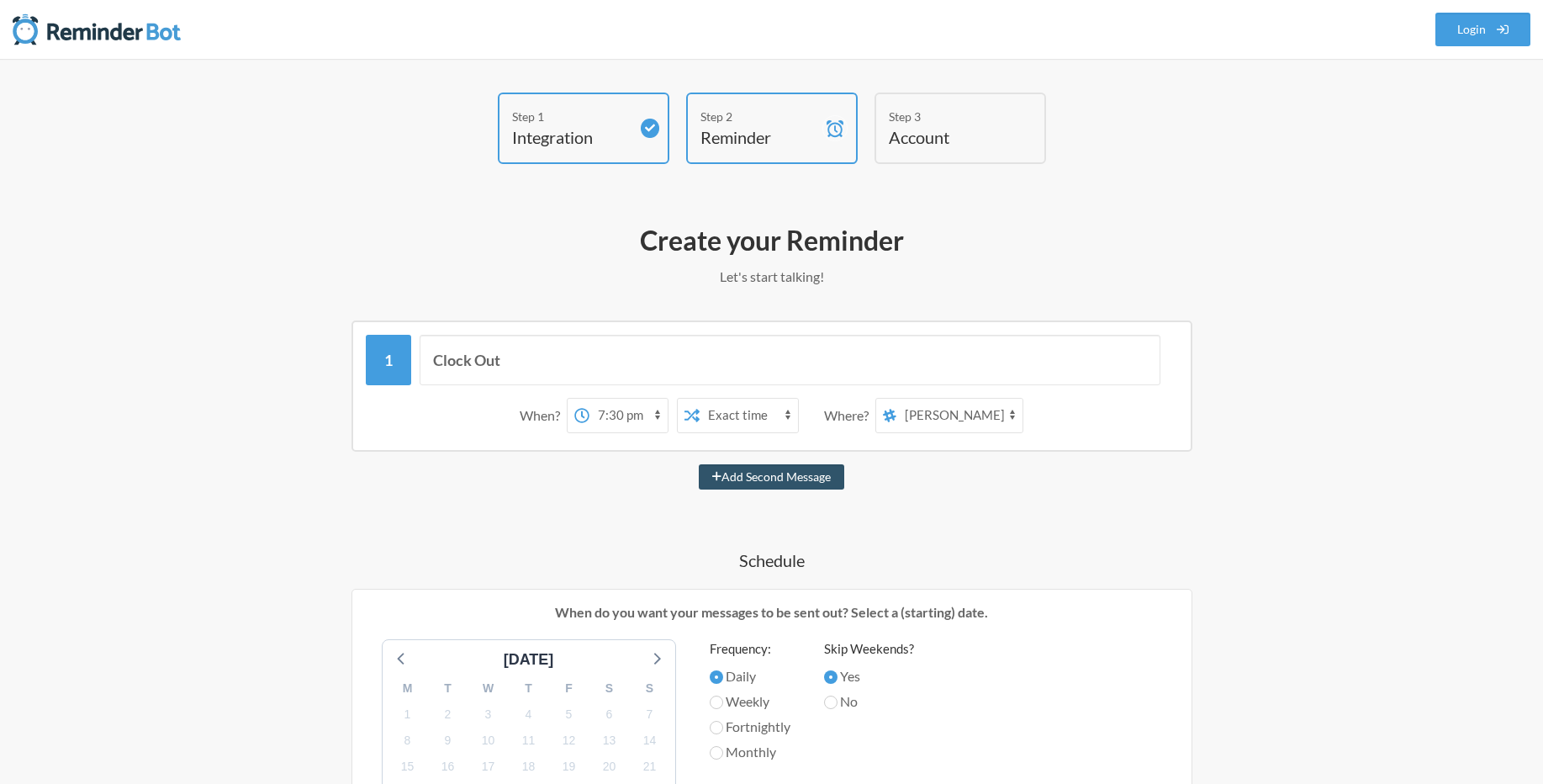
select select "D09DFN11VQS"
click at [898, 398] on select "random general functional-requirement dashbaord-changes lex-poc [PERSON_NAME] […" at bounding box center [959, 415] width 126 height 34
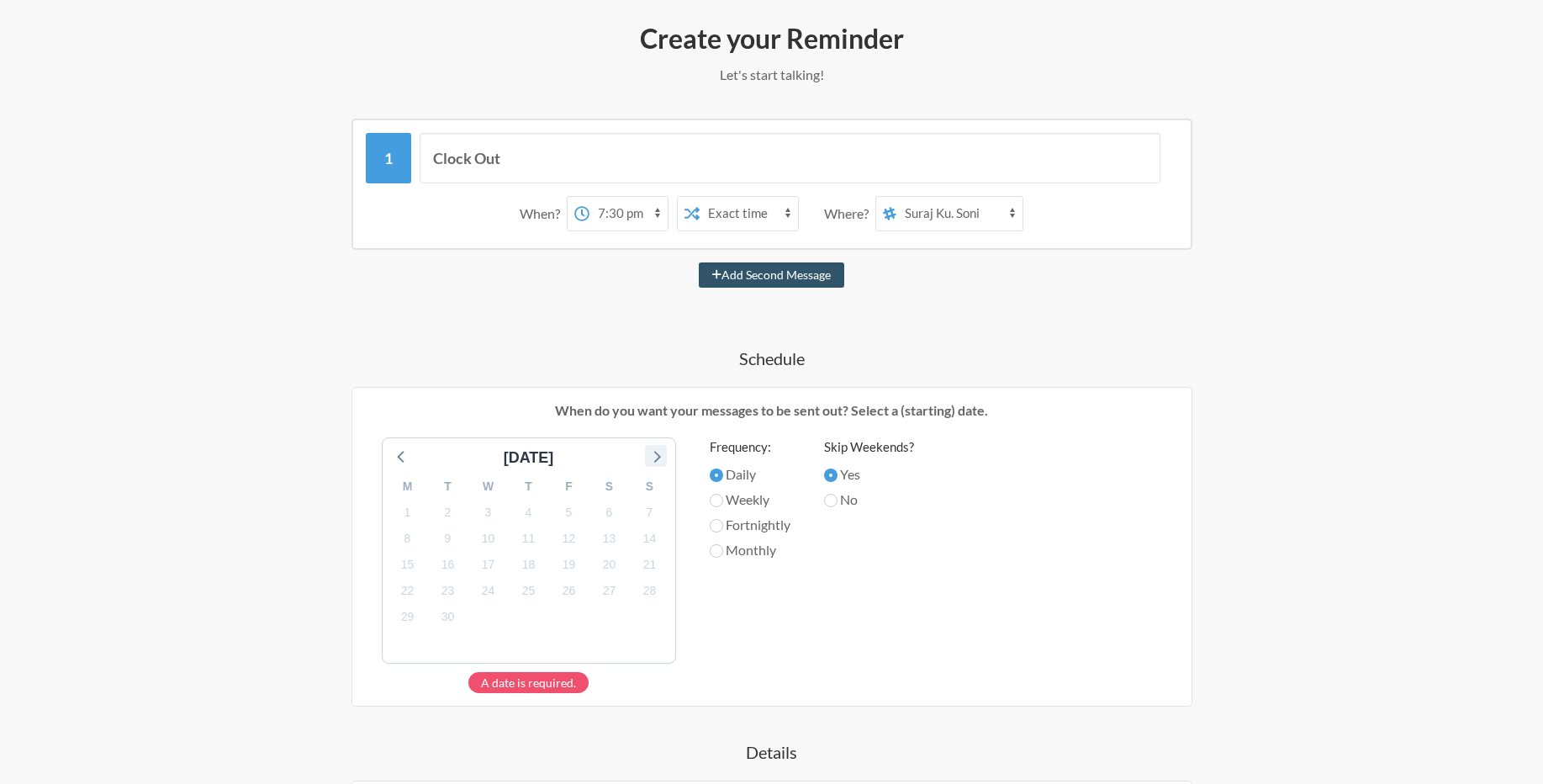
click at [659, 455] on icon at bounding box center [656, 456] width 22 height 22
click at [399, 453] on icon at bounding box center [402, 456] width 22 height 22
click at [575, 514] on span "5" at bounding box center [569, 512] width 24 height 24
click at [717, 497] on input "Weekly" at bounding box center [716, 500] width 14 height 14
radio input "true"
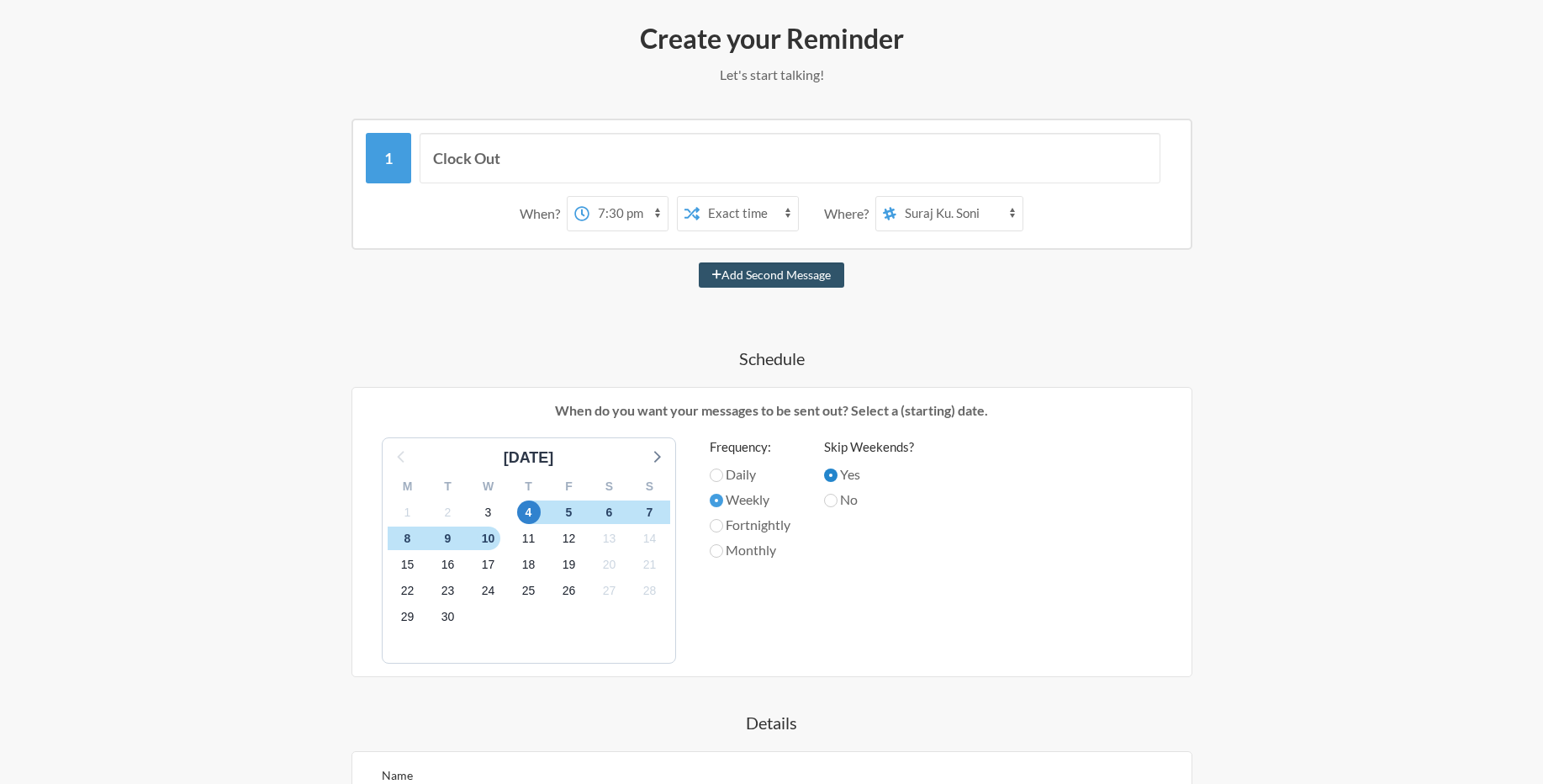
click at [832, 473] on input "Yes" at bounding box center [830, 475] width 14 height 14
click at [713, 474] on input "Daily" at bounding box center [716, 475] width 14 height 14
radio input "true"
click at [712, 504] on input "Weekly" at bounding box center [716, 500] width 14 height 14
radio input "true"
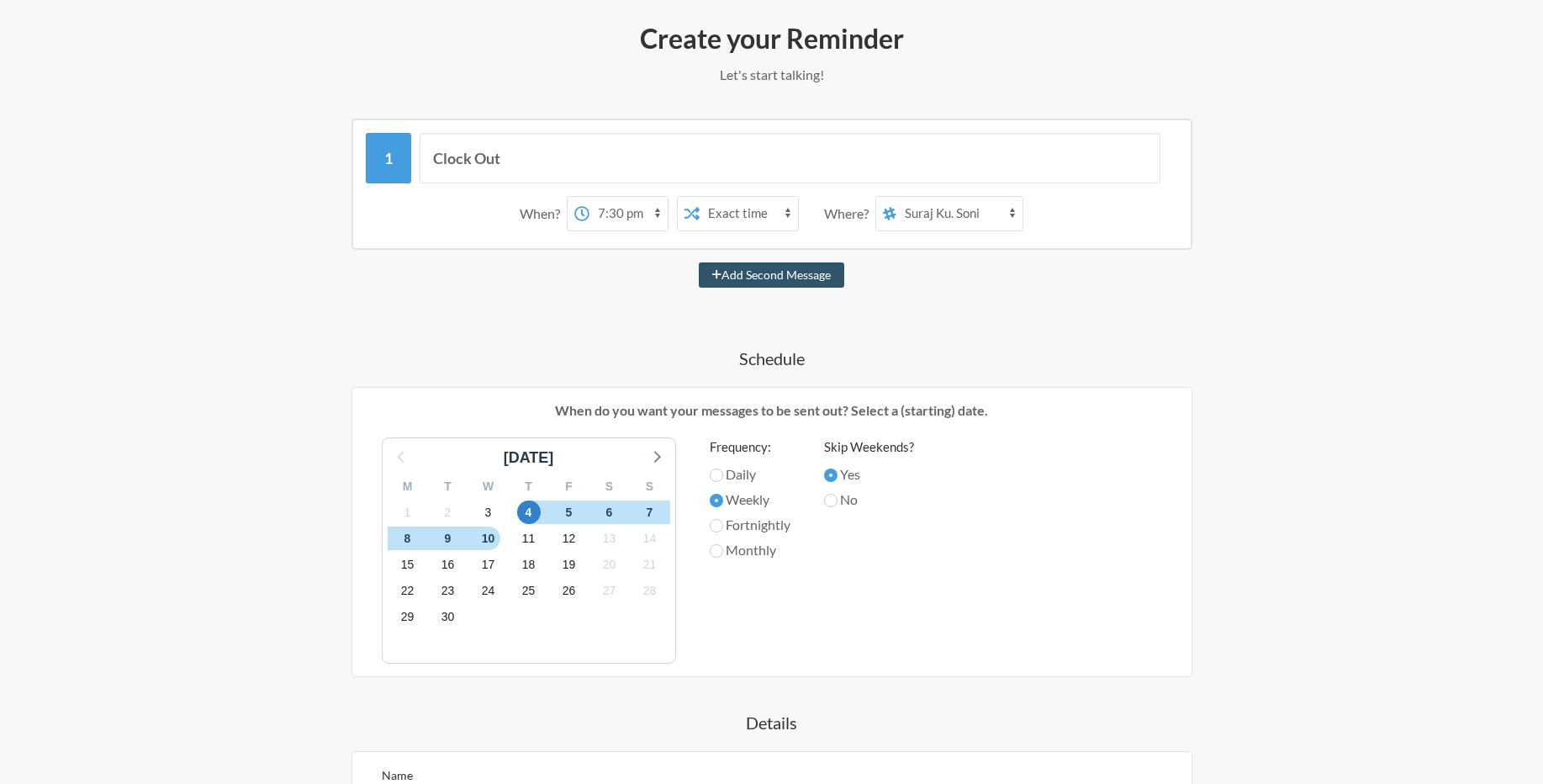
click at [710, 505] on label "Weekly" at bounding box center [750, 499] width 81 height 20
click at [710, 505] on input "Weekly" at bounding box center [716, 500] width 14 height 14
click at [710, 476] on input "Daily" at bounding box center [716, 475] width 14 height 14
radio input "true"
click at [526, 510] on span "4" at bounding box center [529, 512] width 24 height 24
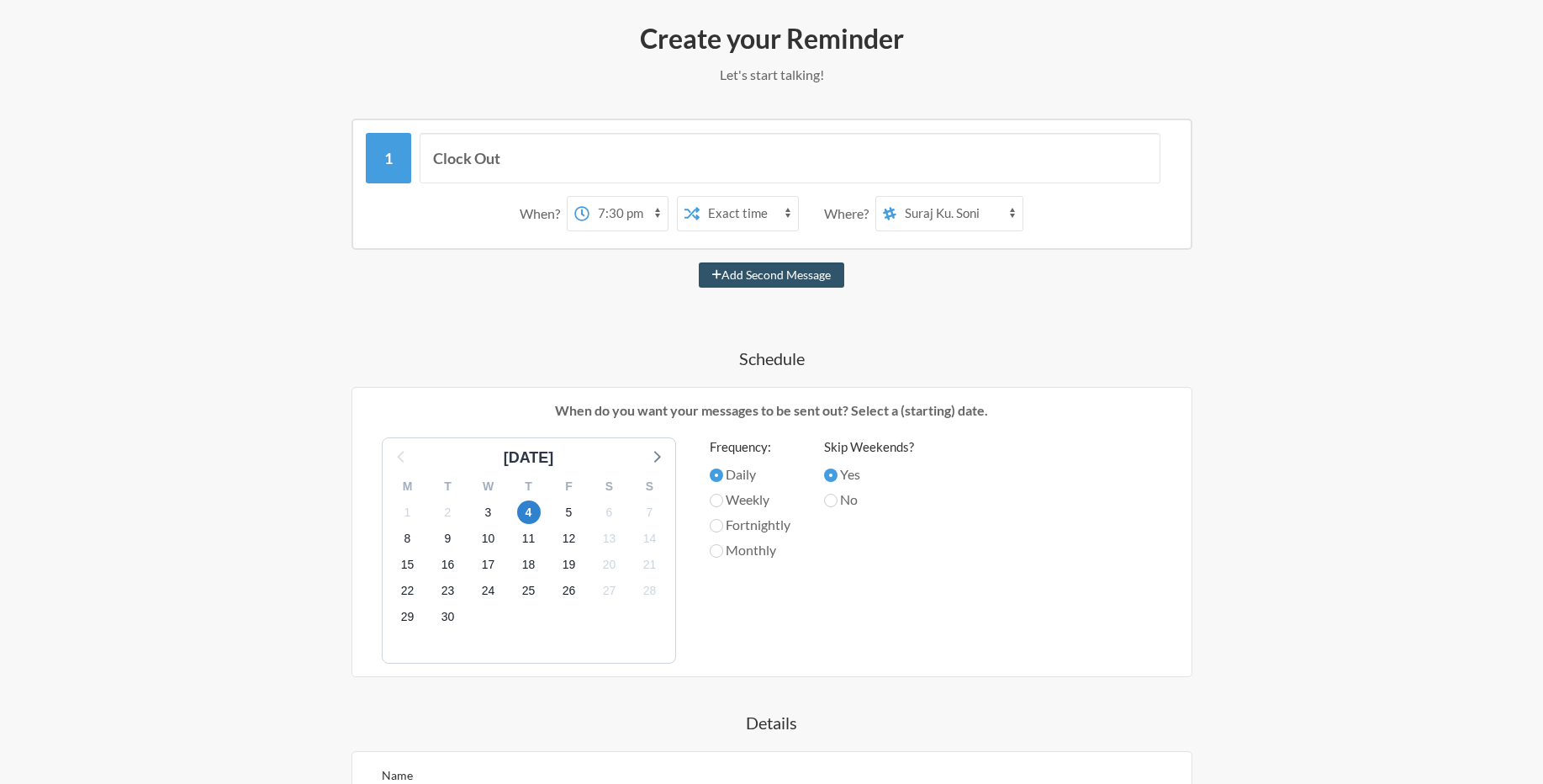
click at [550, 361] on h4 "Schedule" at bounding box center [772, 358] width 976 height 24
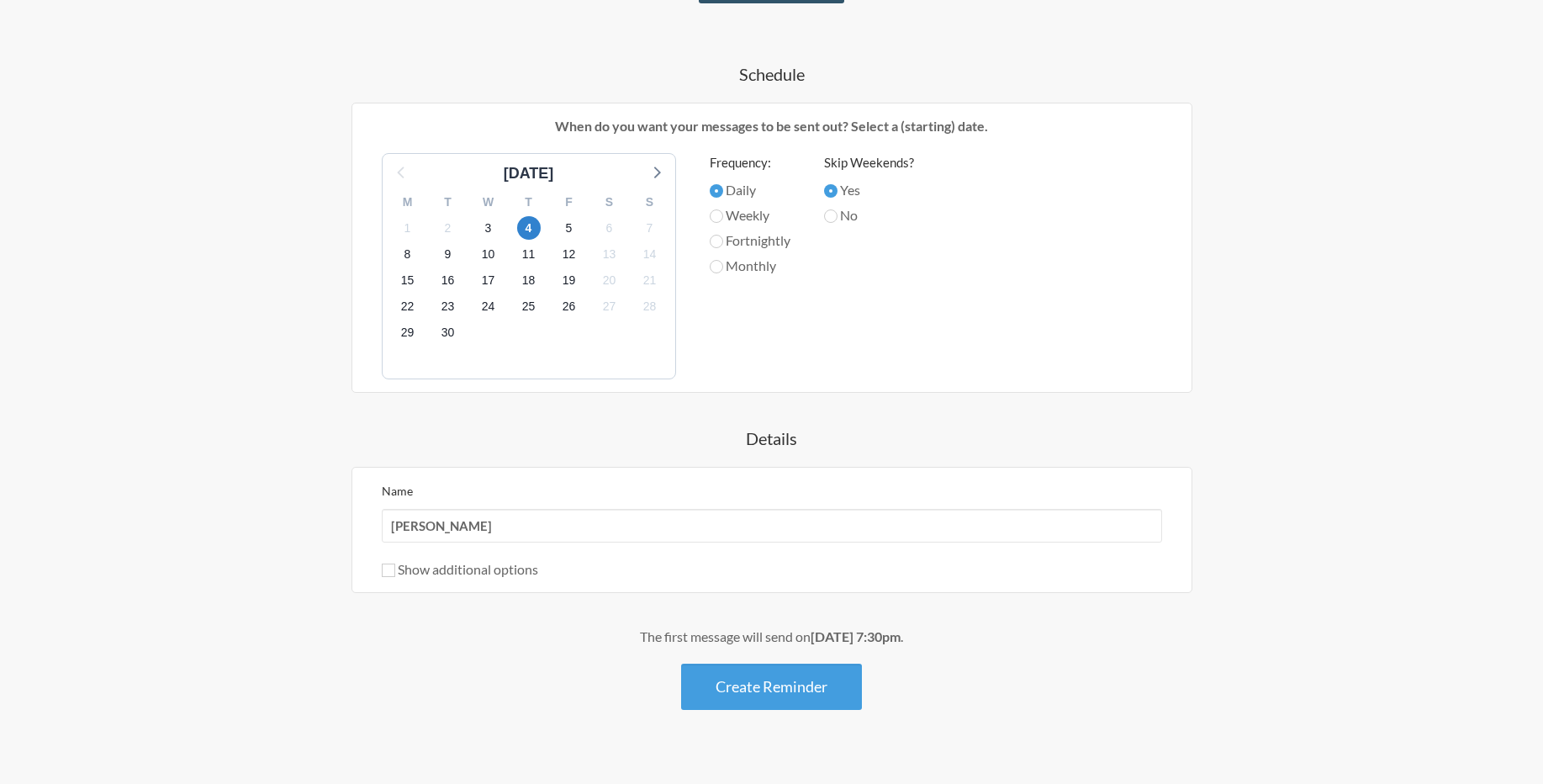
scroll to position [505, 0]
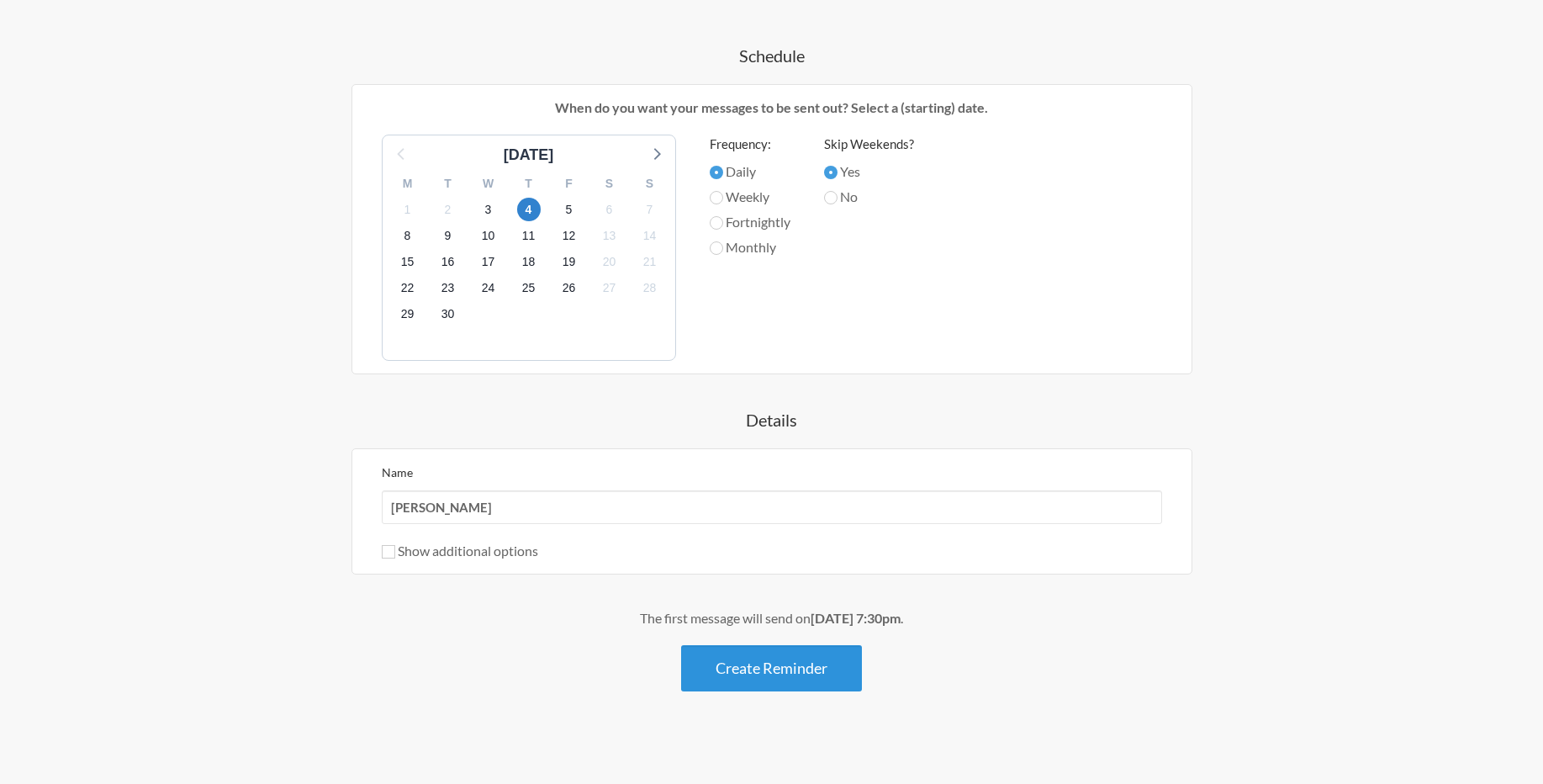
click at [735, 666] on button "Create Reminder" at bounding box center [772, 668] width 181 height 46
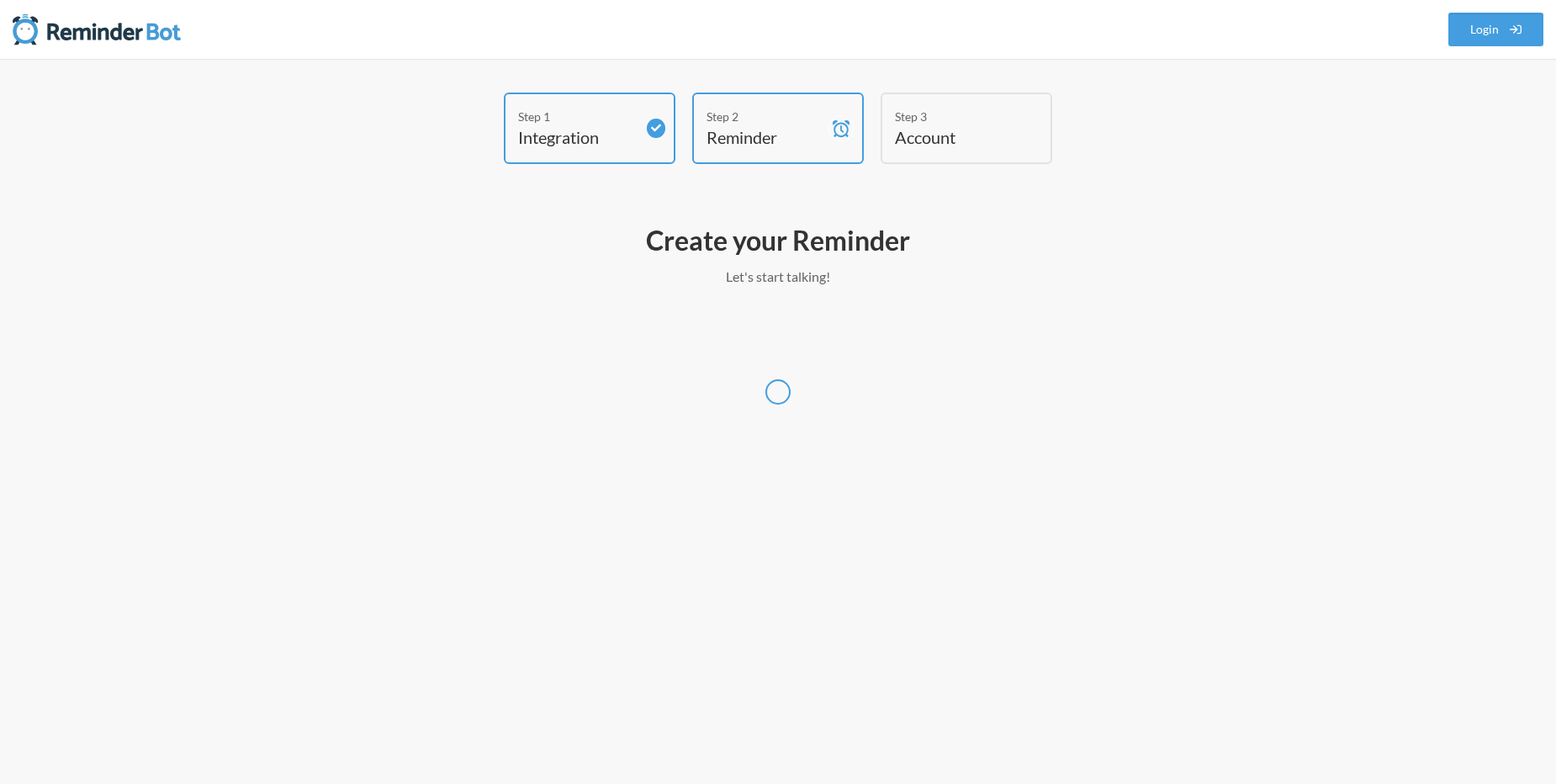
select select "UTC"
select select "IN"
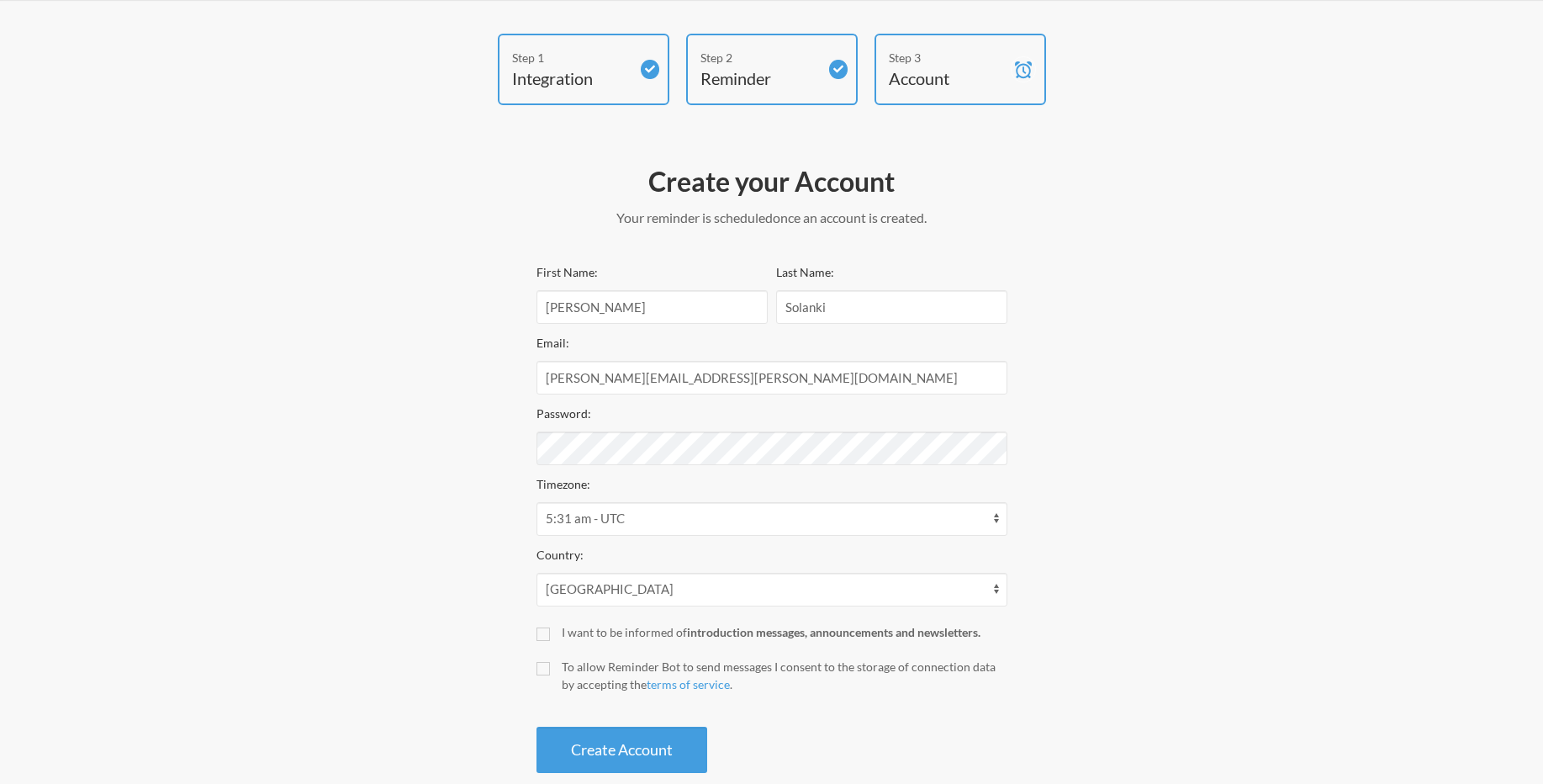
scroll to position [90, 0]
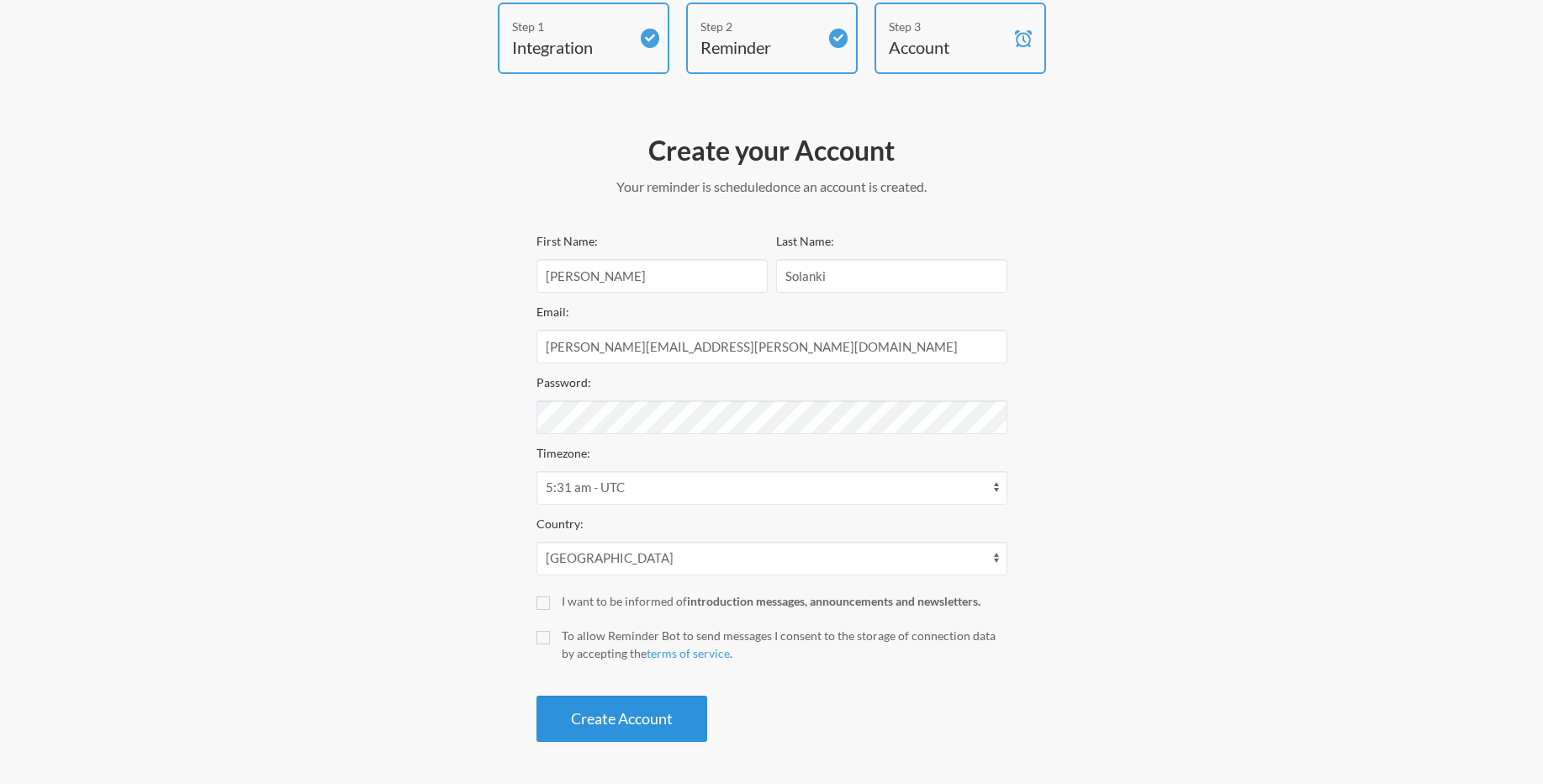
click at [604, 711] on button "Create Account" at bounding box center [622, 718] width 171 height 46
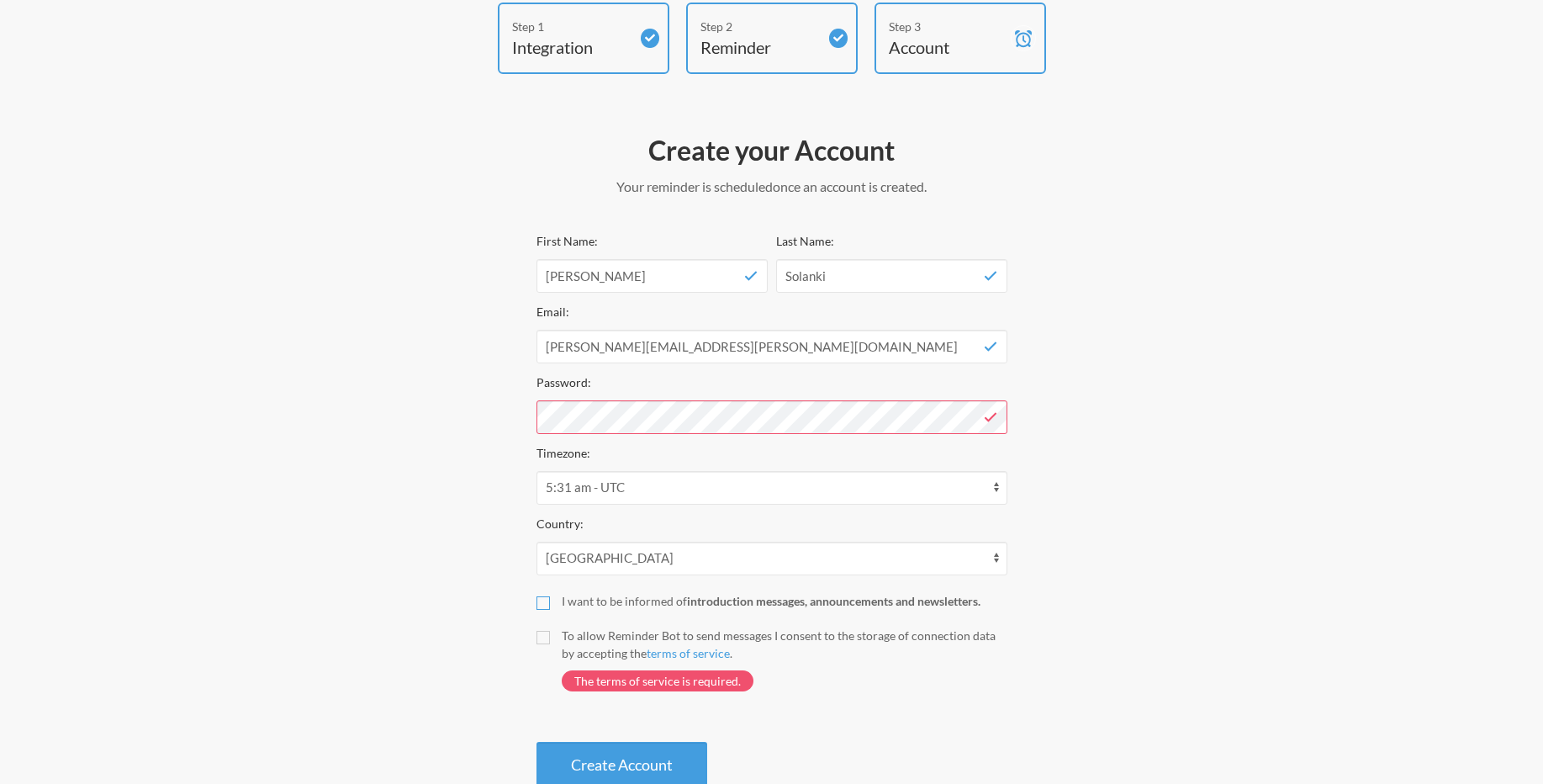
click at [541, 603] on input "I want to be informed of introduction messages, announcements and newsletters." at bounding box center [543, 603] width 14 height 14
checkbox input "true"
click at [537, 639] on input "To allow Reminder Bot to send messages I consent to the storage of connection d…" at bounding box center [543, 637] width 14 height 14
checkbox input "true"
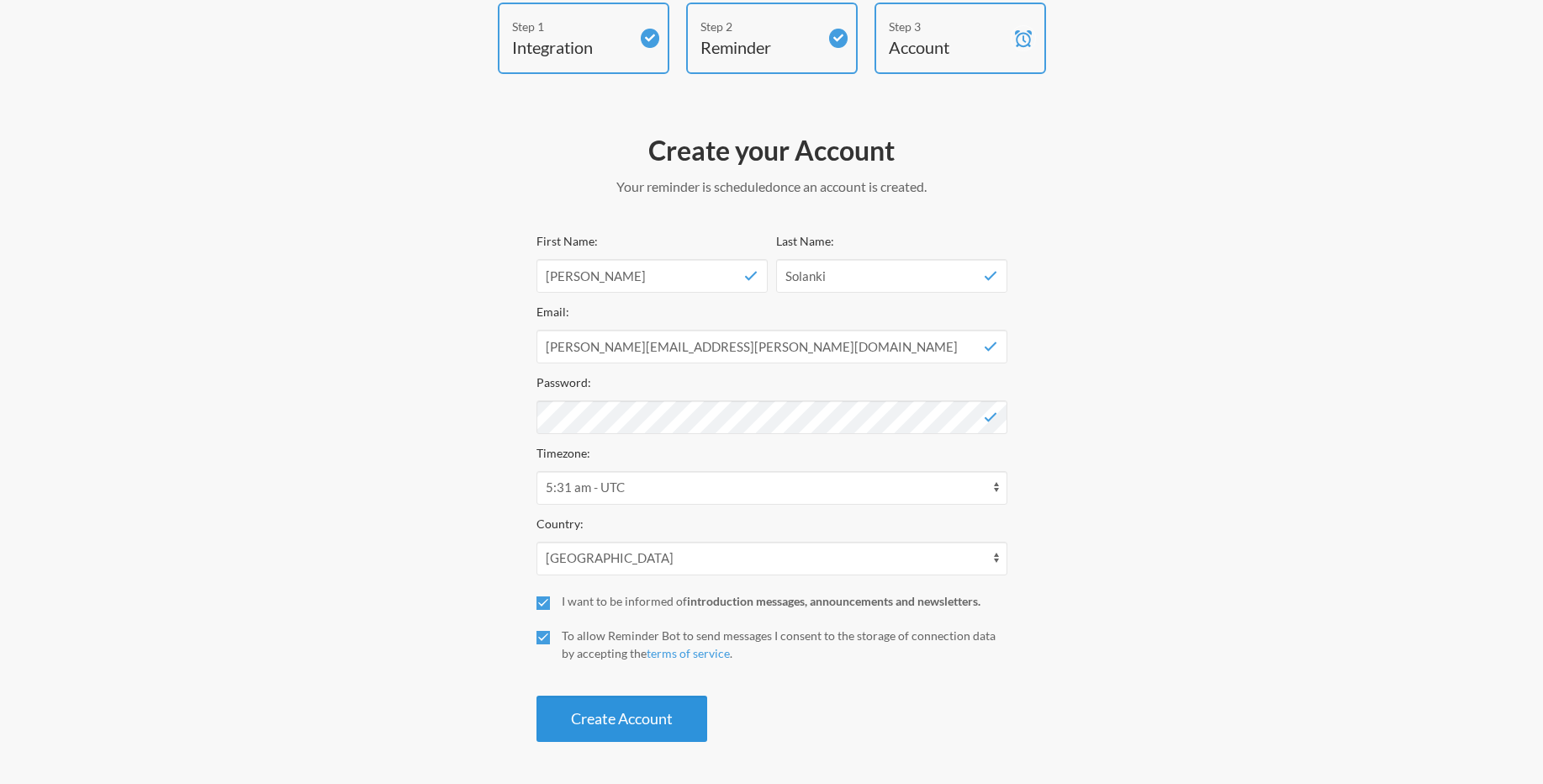
click at [555, 727] on button "Create Account" at bounding box center [622, 718] width 171 height 46
